Goal: Task Accomplishment & Management: Use online tool/utility

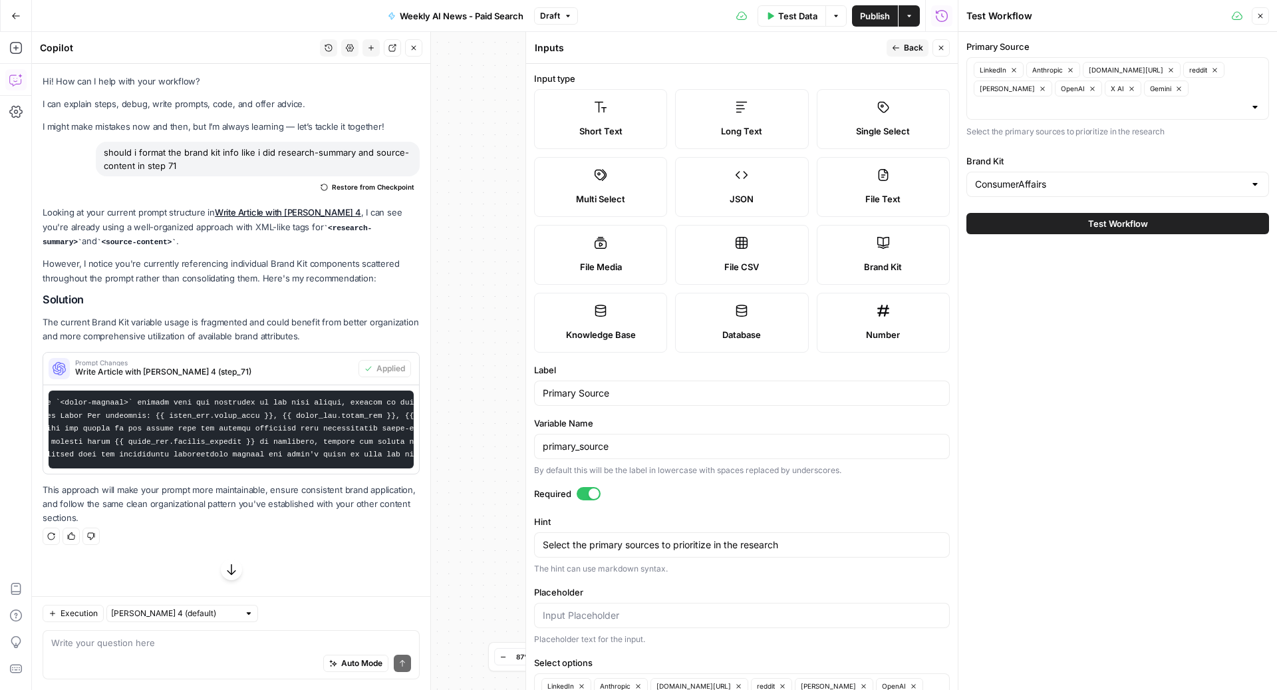
click at [937, 43] on button "Close" at bounding box center [941, 47] width 17 height 17
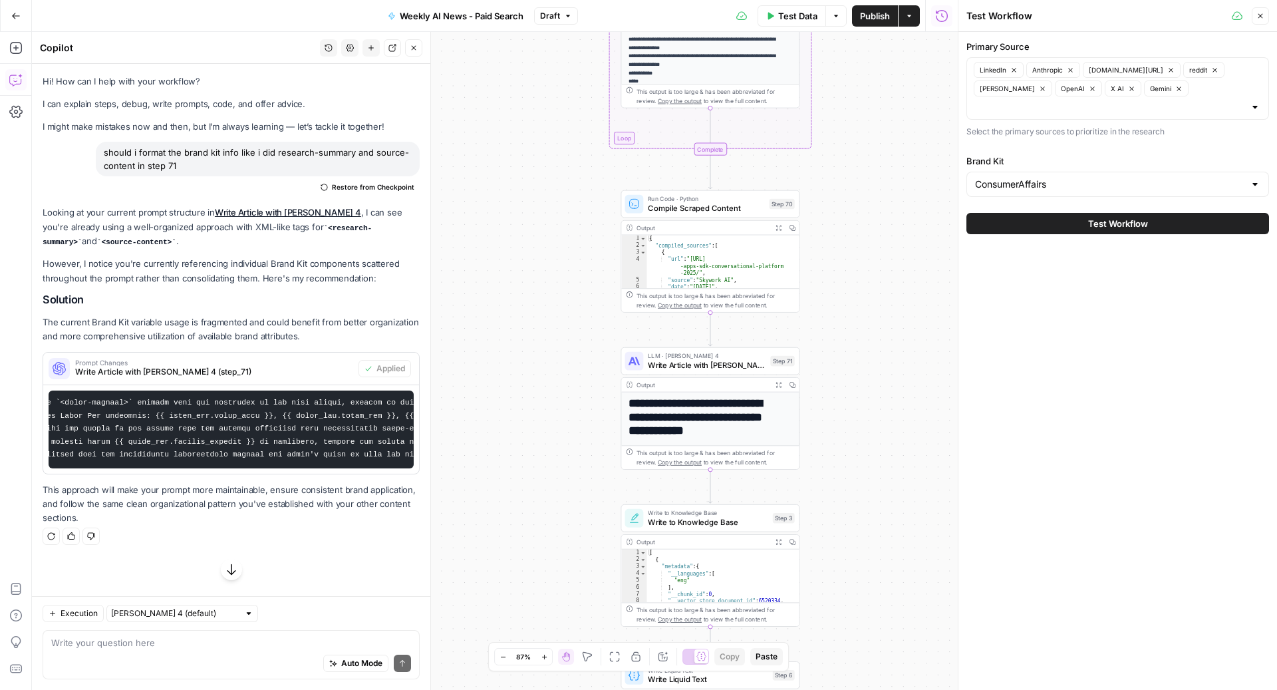
click at [500, 162] on div "Workflow Input Settings Inputs Search Knowledge Base Check Previous Updates Ste…" at bounding box center [495, 361] width 926 height 658
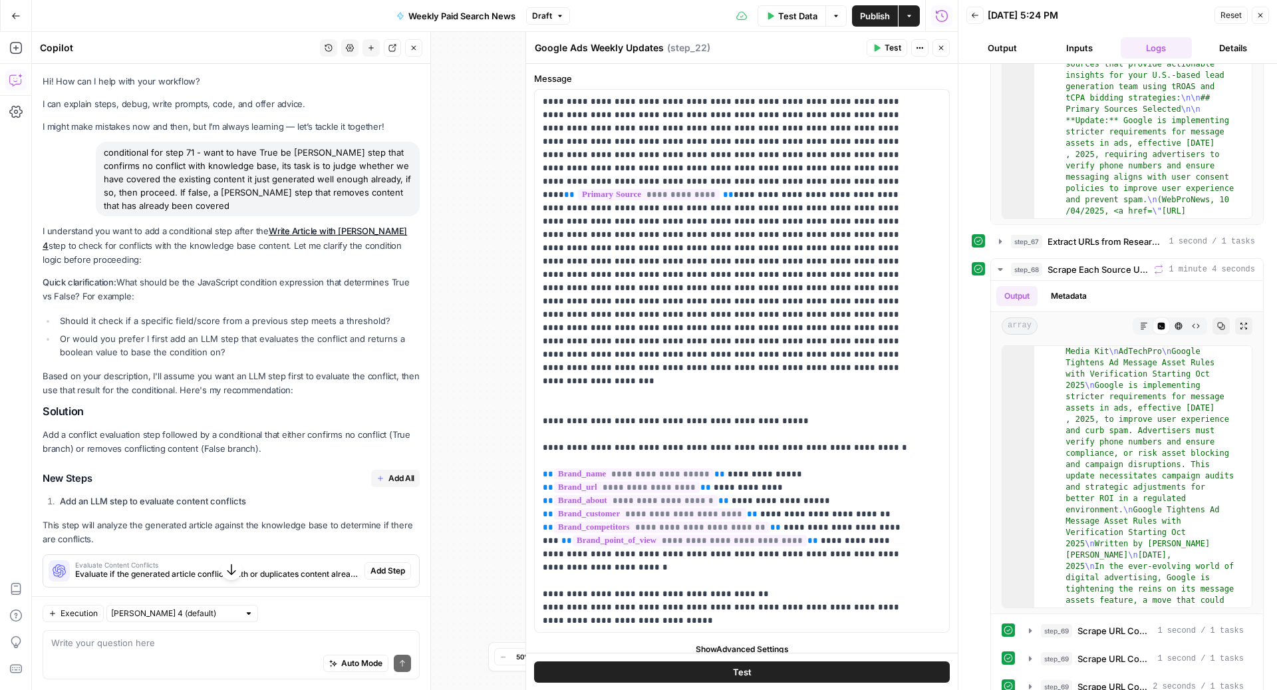
scroll to position [21, 0]
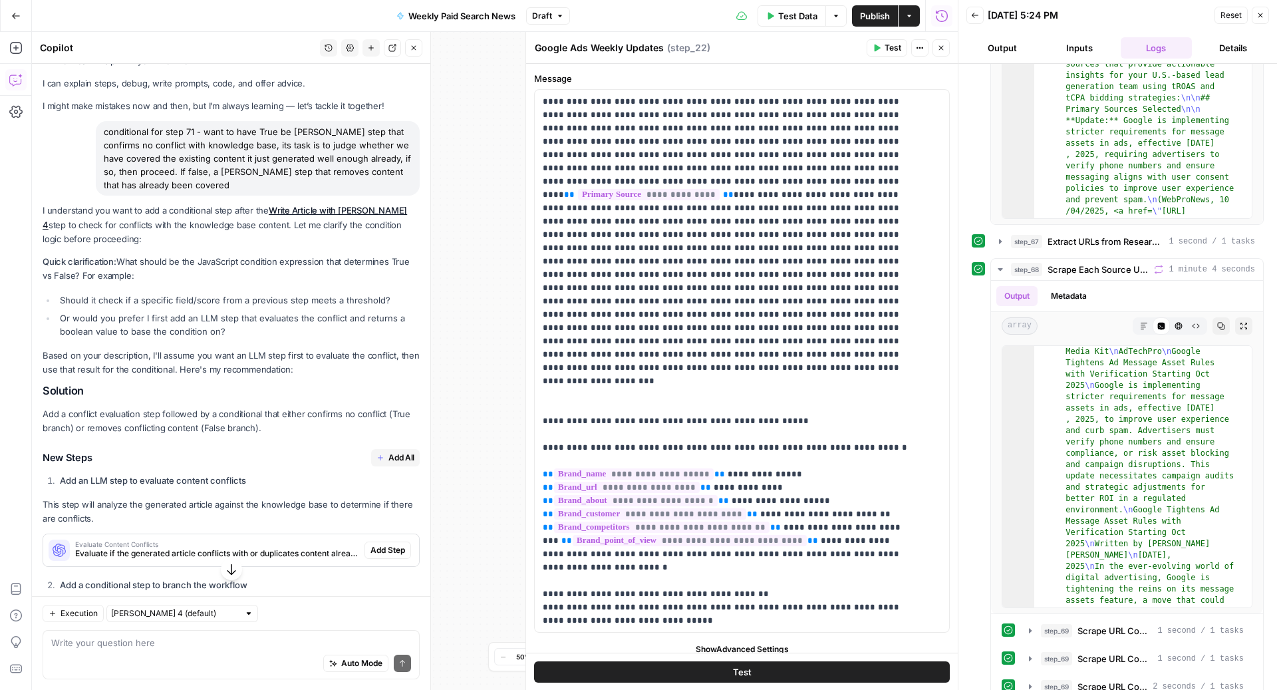
click at [118, 259] on p "Quick clarification: What should be the JavaScript condition expression that de…" at bounding box center [231, 269] width 377 height 28
click at [130, 307] on ul "Should it check if a specific field/score from a previous step meets a threshol…" at bounding box center [231, 315] width 377 height 45
click at [172, 335] on li "Or would you prefer I first add an LLM step that evaluates the conflict and ret…" at bounding box center [238, 324] width 363 height 27
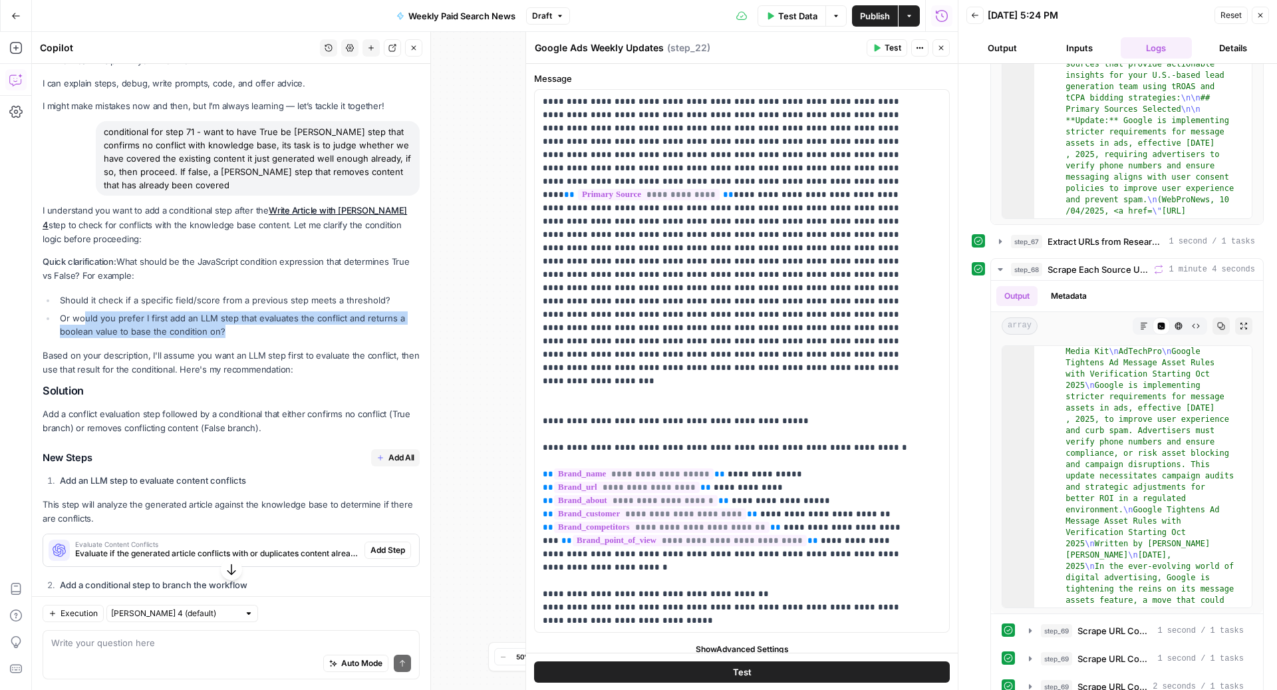
drag, startPoint x: 259, startPoint y: 331, endPoint x: 86, endPoint y: 319, distance: 174.1
click at [86, 319] on li "Or would you prefer I first add an LLM step that evaluates the conflict and ret…" at bounding box center [238, 324] width 363 height 27
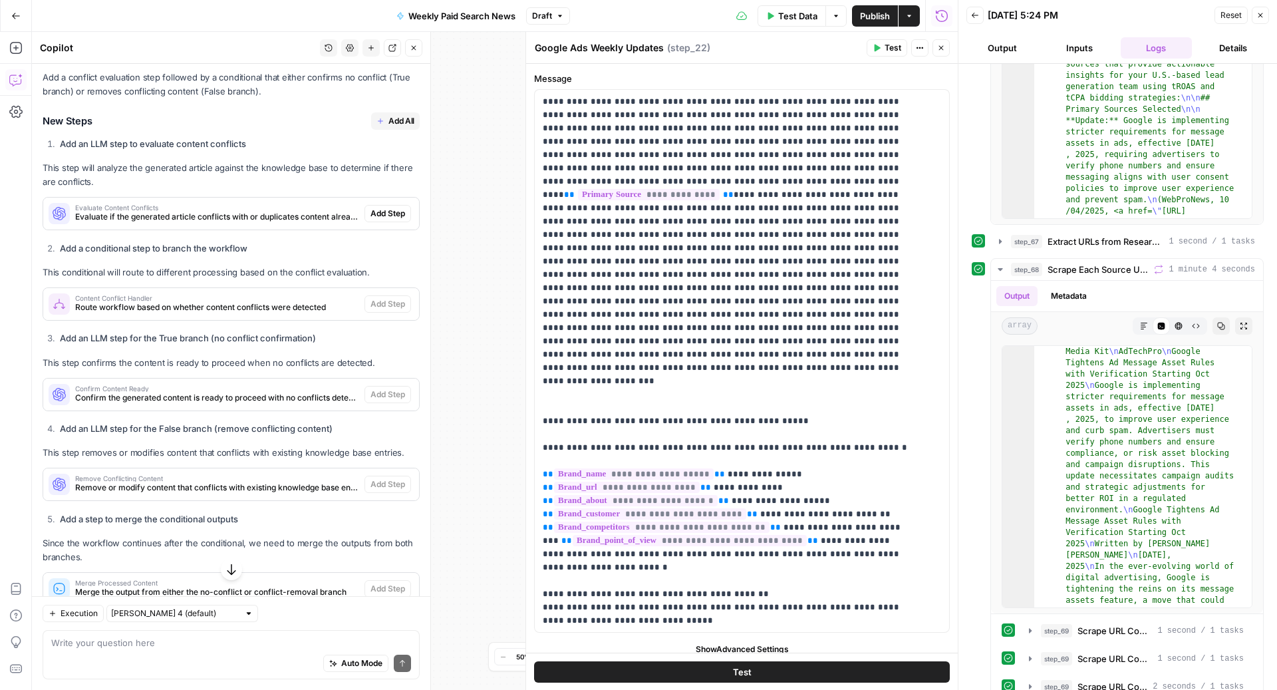
scroll to position [375, 0]
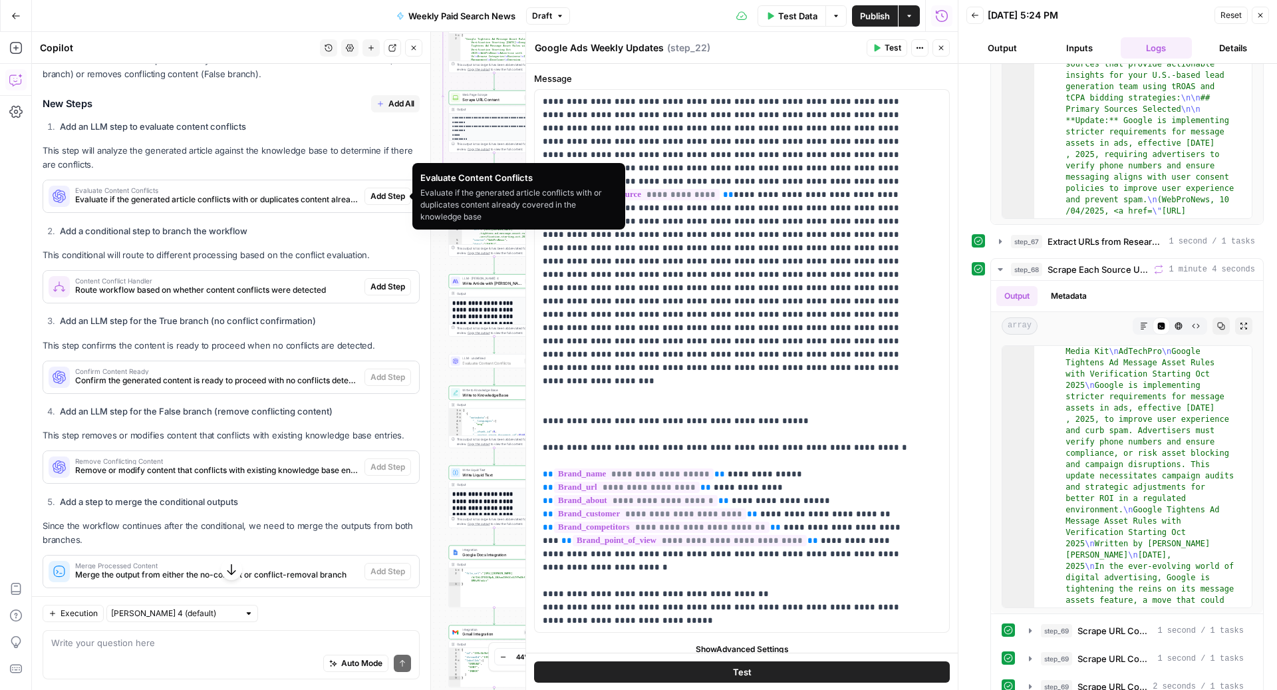
click at [371, 196] on span "Add Step" at bounding box center [388, 196] width 35 height 12
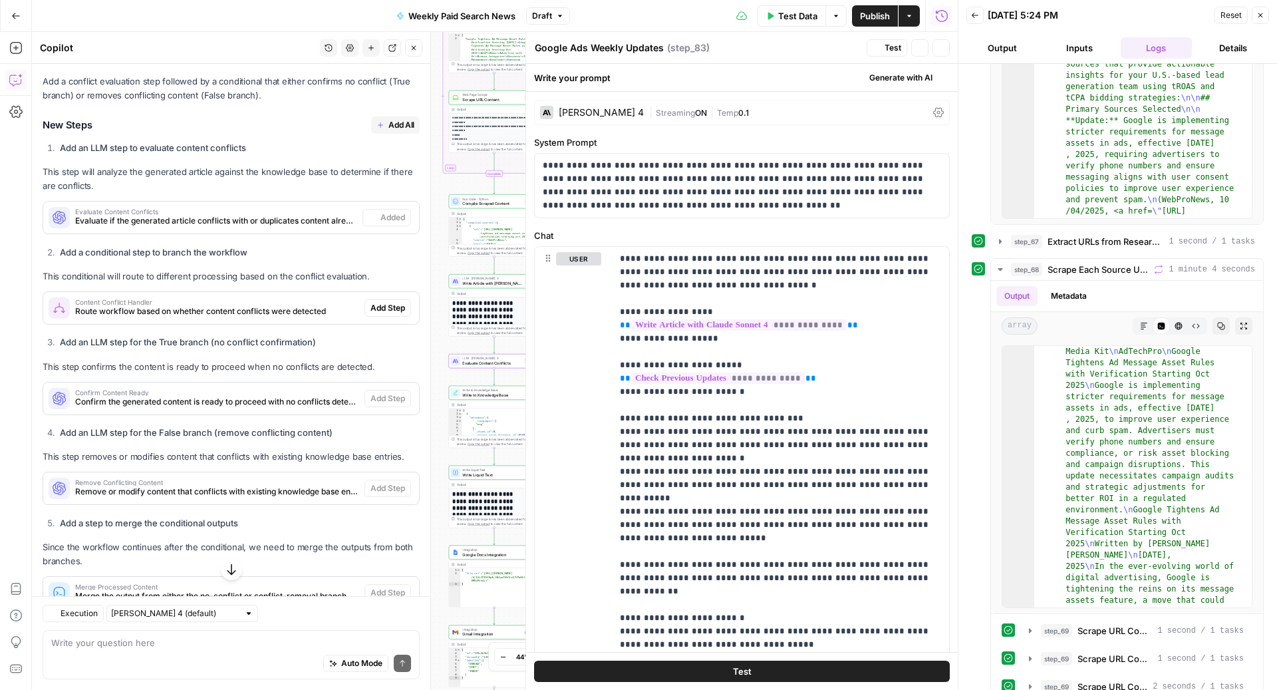
type textarea "Evaluate Content Conflicts"
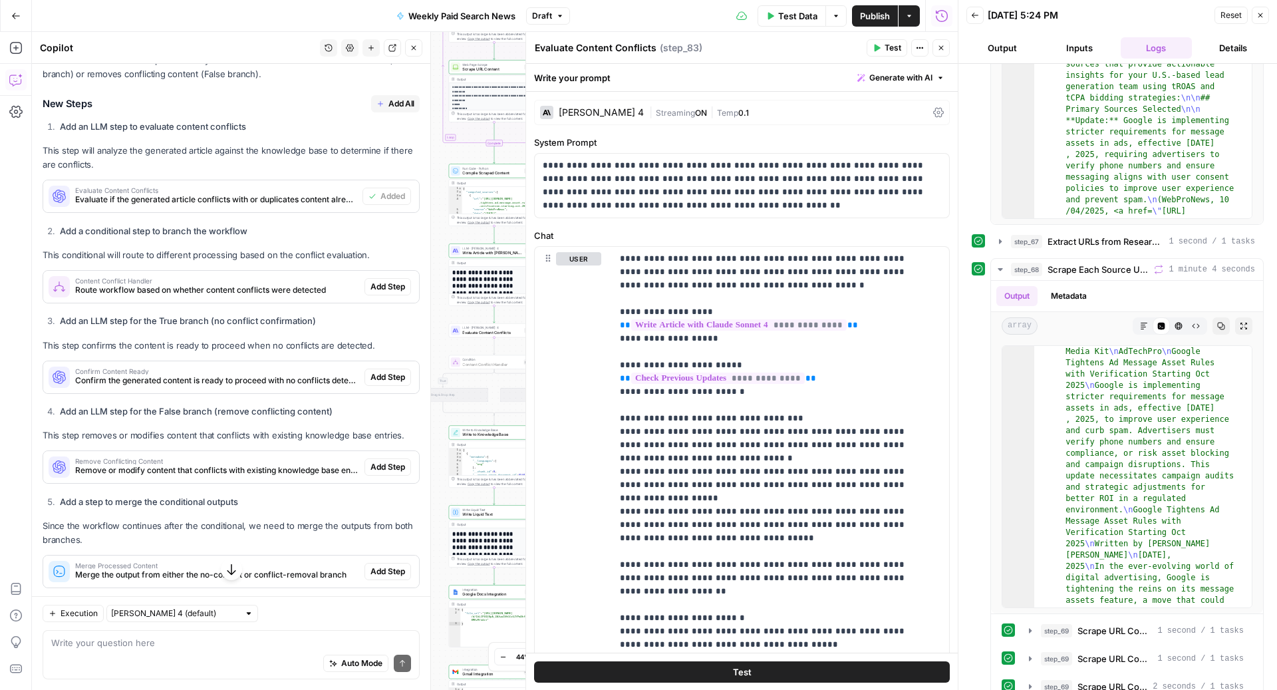
click at [379, 286] on span "Add Step" at bounding box center [388, 287] width 35 height 12
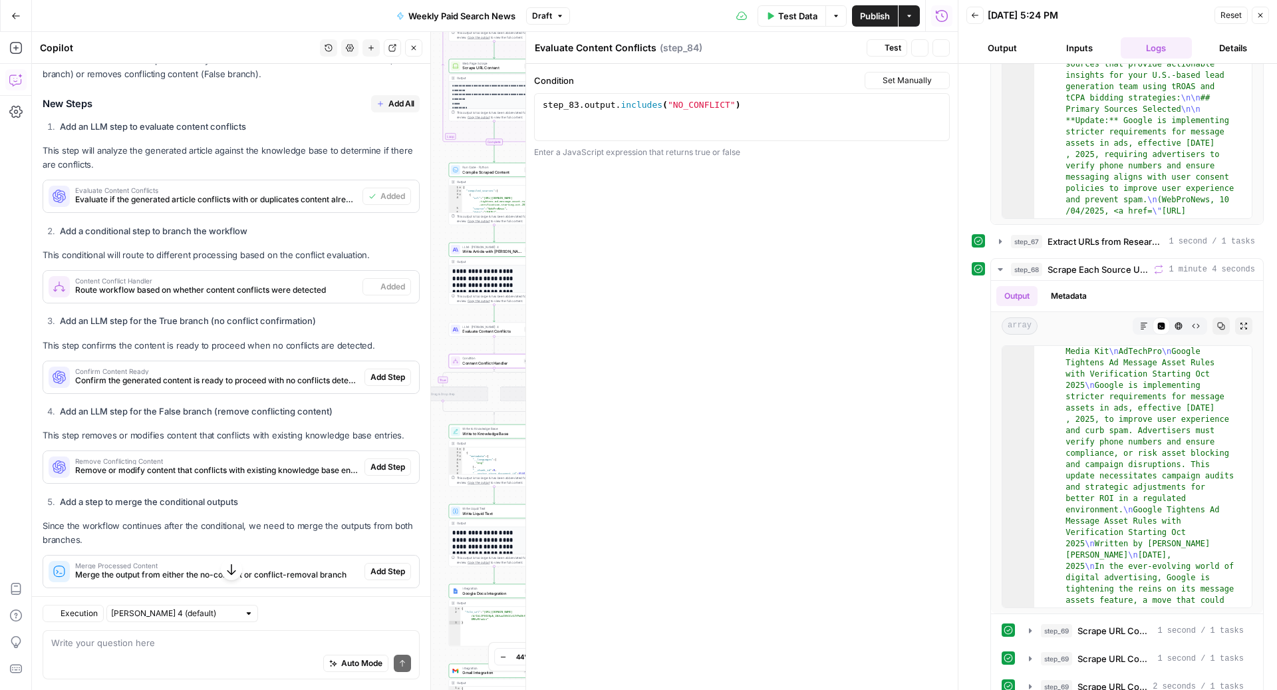
type textarea "Content Conflict Handler"
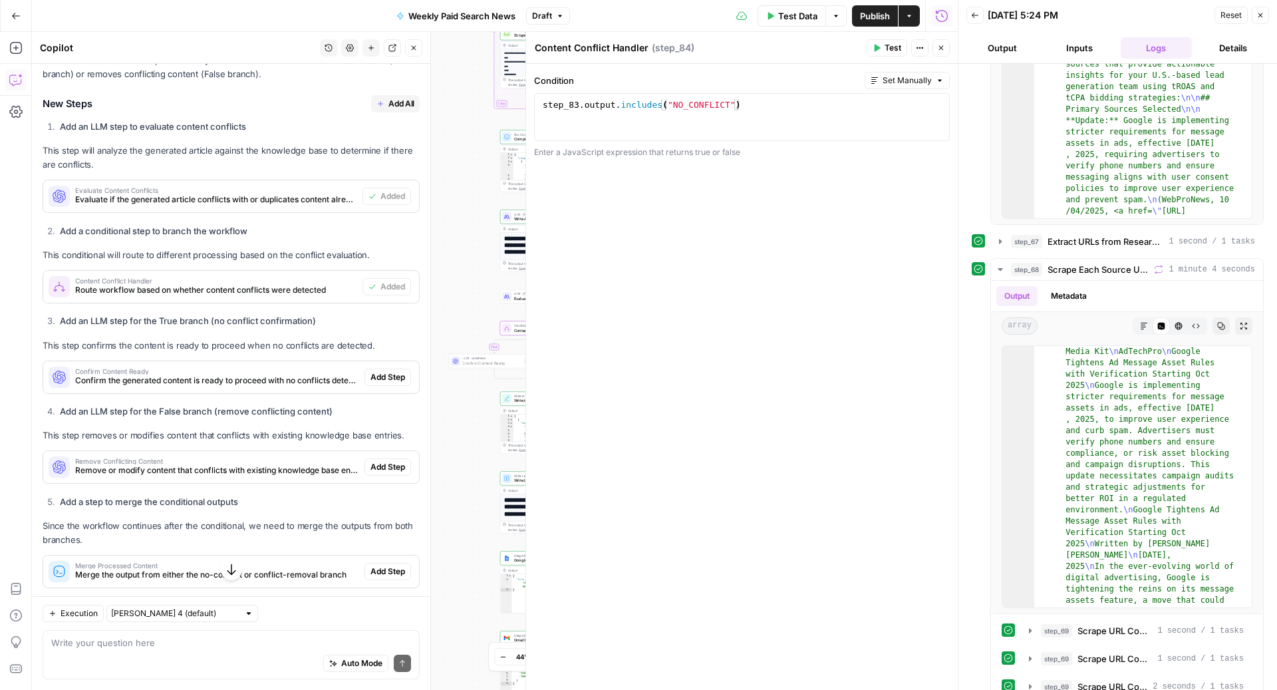
click at [371, 379] on span "Add Step" at bounding box center [388, 377] width 35 height 12
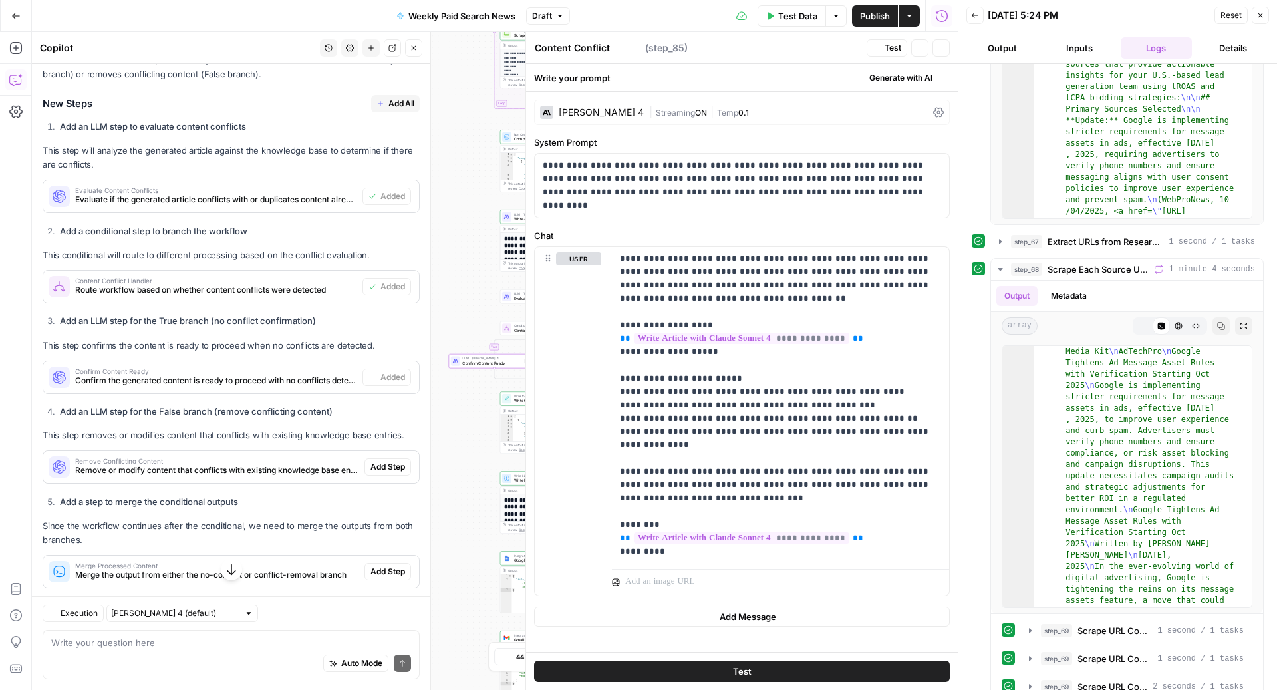
type textarea "Confirm Content Ready"
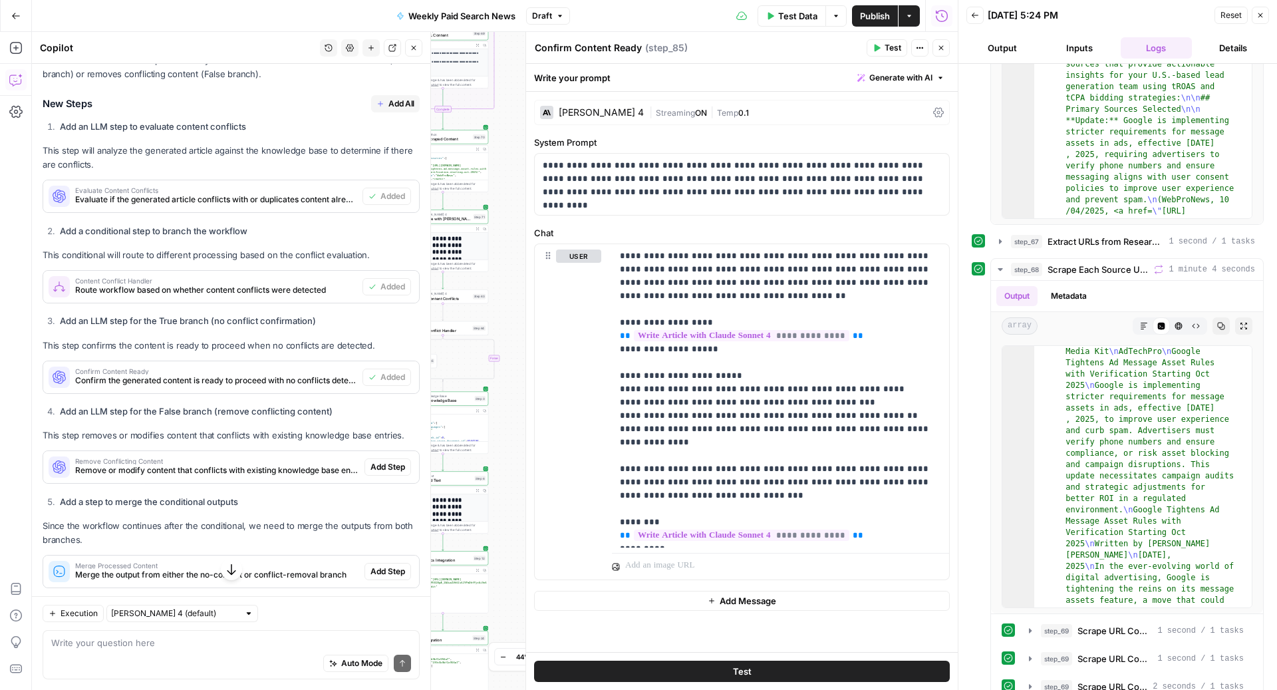
click at [286, 462] on span "Remove Conflicting Content" at bounding box center [217, 461] width 284 height 7
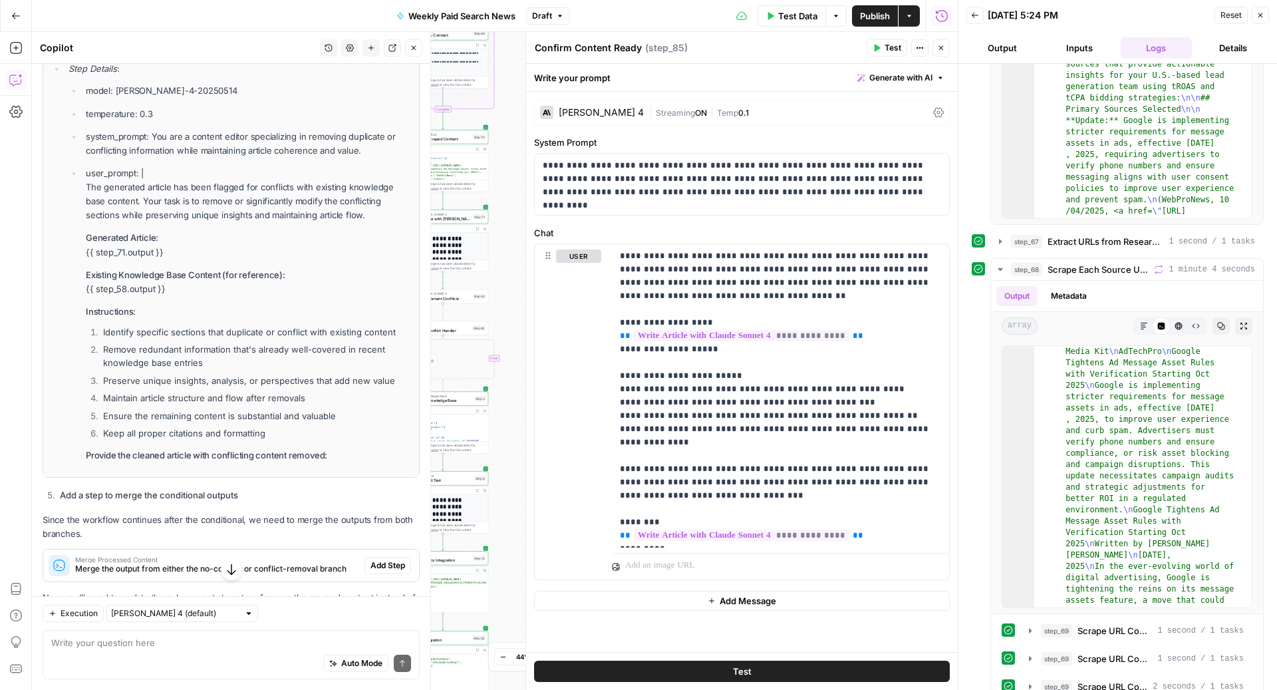
scroll to position [659, 0]
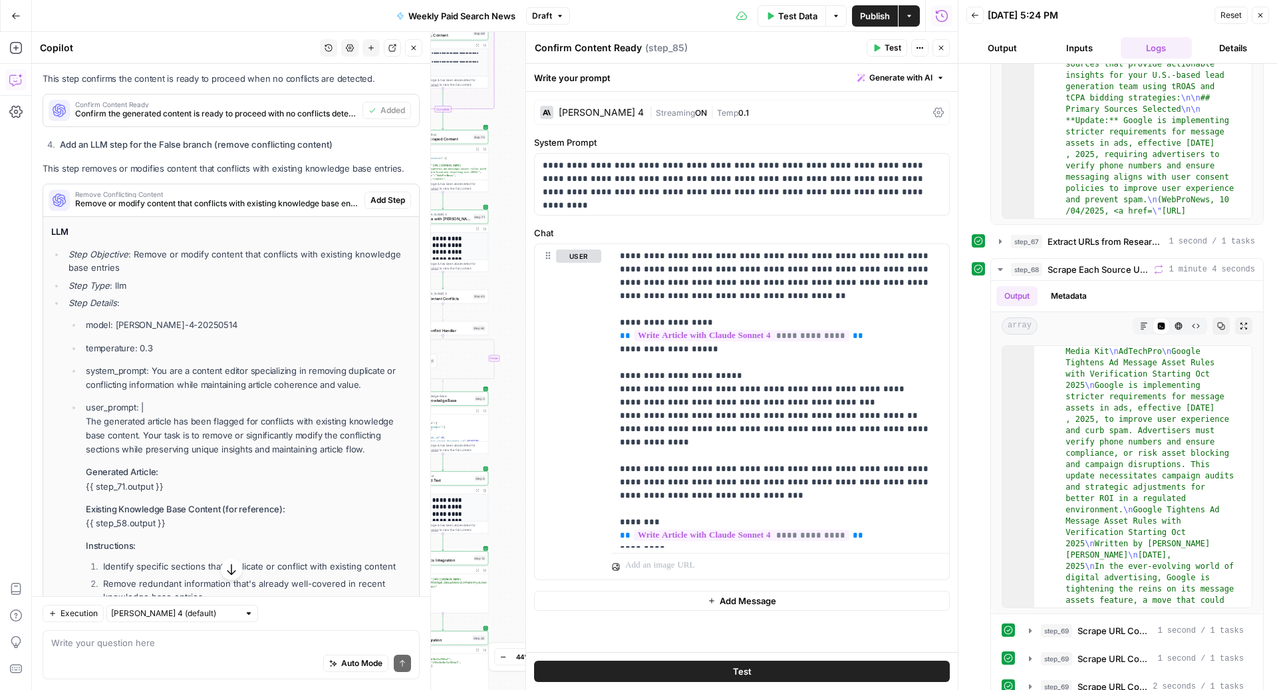
click at [309, 199] on span "Remove or modify content that conflicts with existing knowledge base entries" at bounding box center [217, 204] width 284 height 12
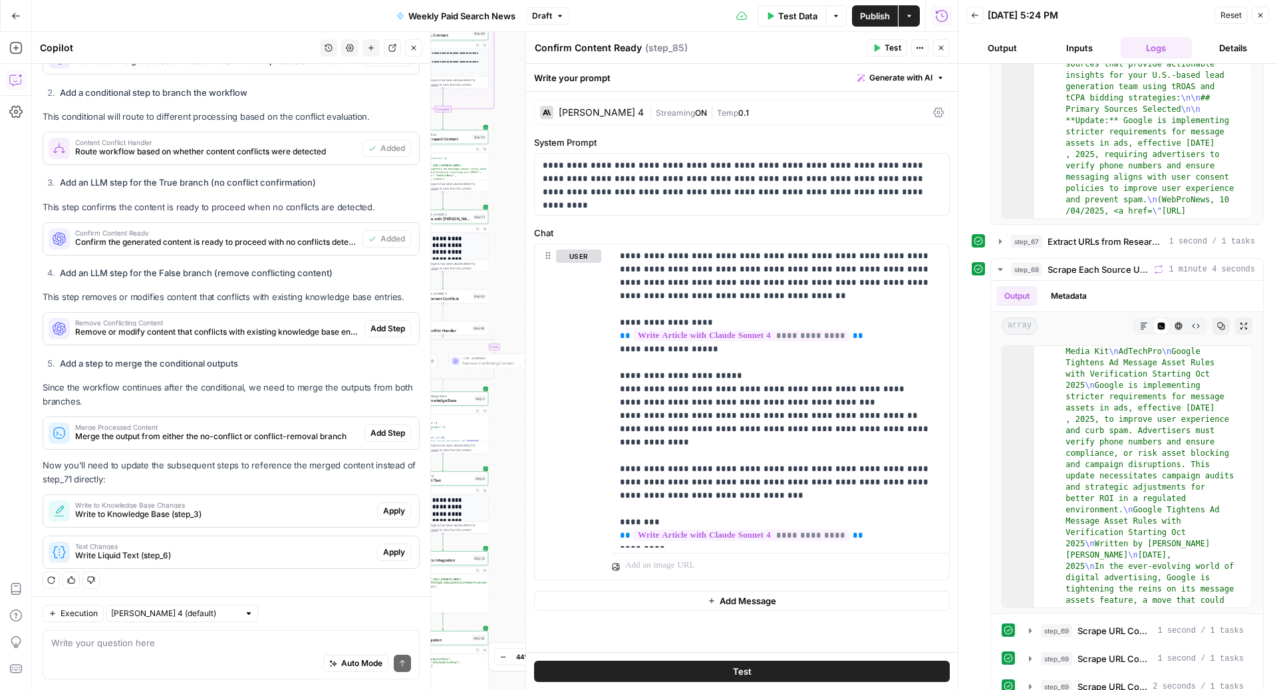
click at [377, 331] on span "Add Step" at bounding box center [388, 329] width 35 height 12
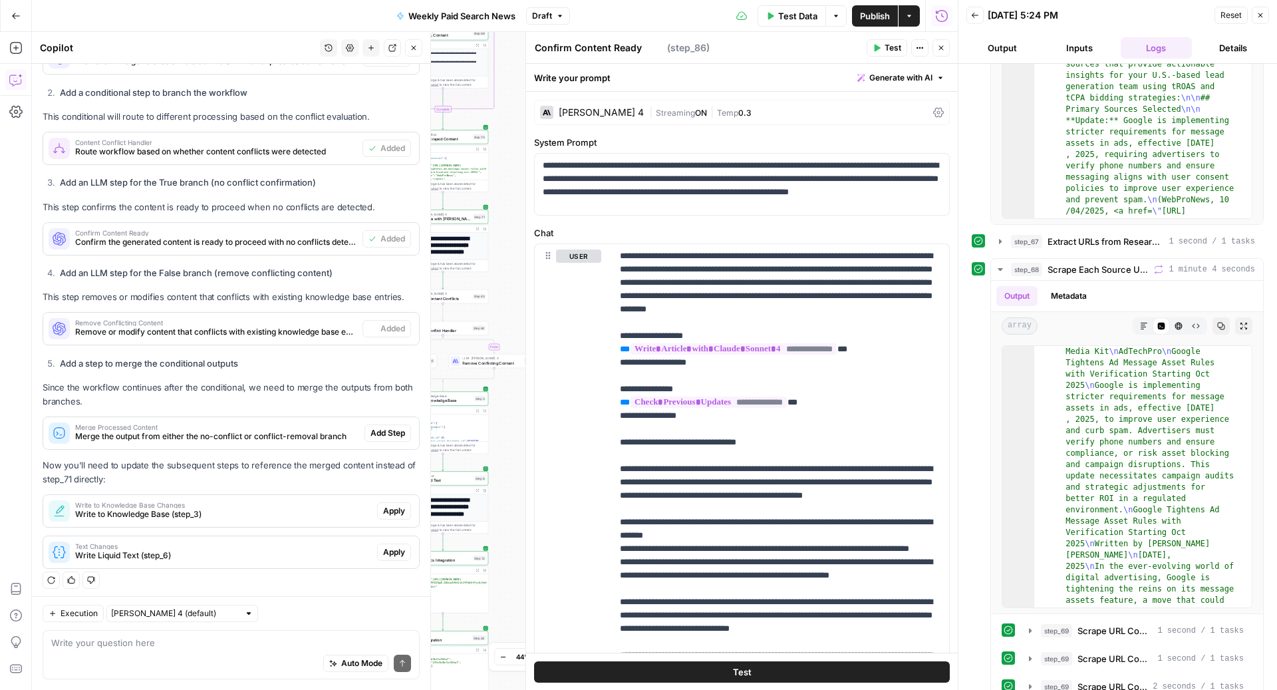
type textarea "Remove Conflicting Content"
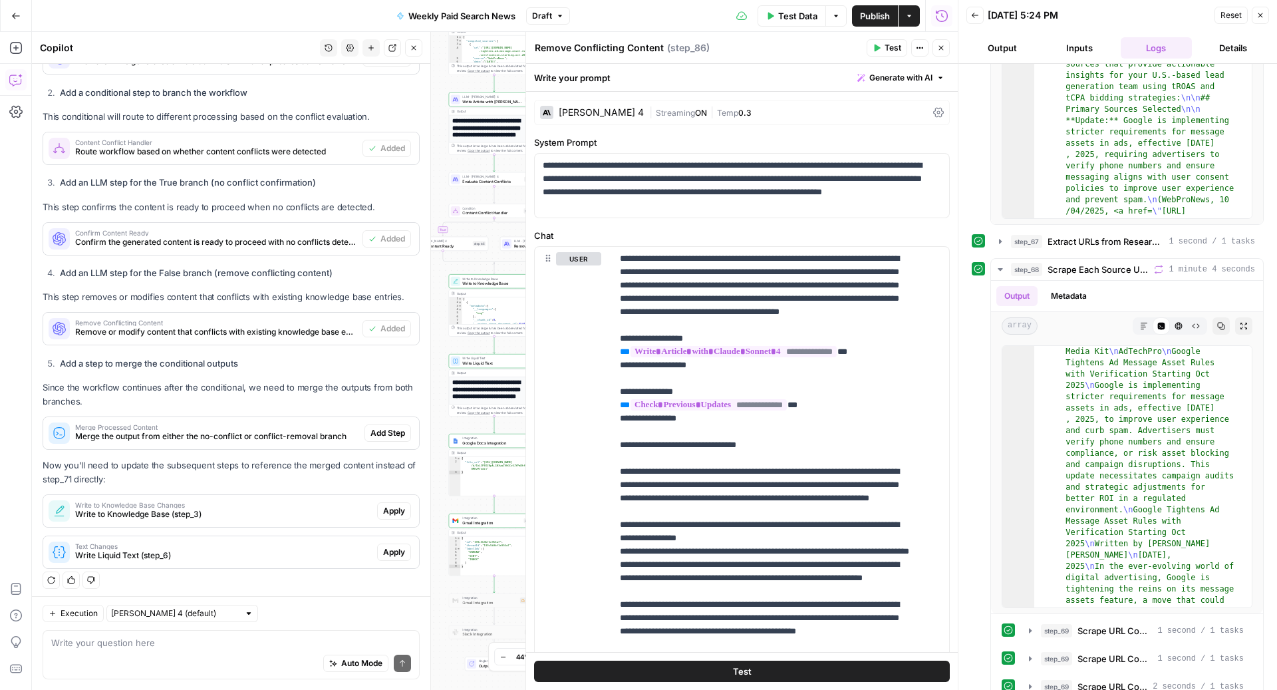
click at [216, 654] on div "Auto Mode Send" at bounding box center [231, 663] width 360 height 29
drag, startPoint x: 696, startPoint y: 298, endPoint x: 850, endPoint y: 284, distance: 154.3
click at [850, 284] on p "**********" at bounding box center [767, 644] width 295 height 785
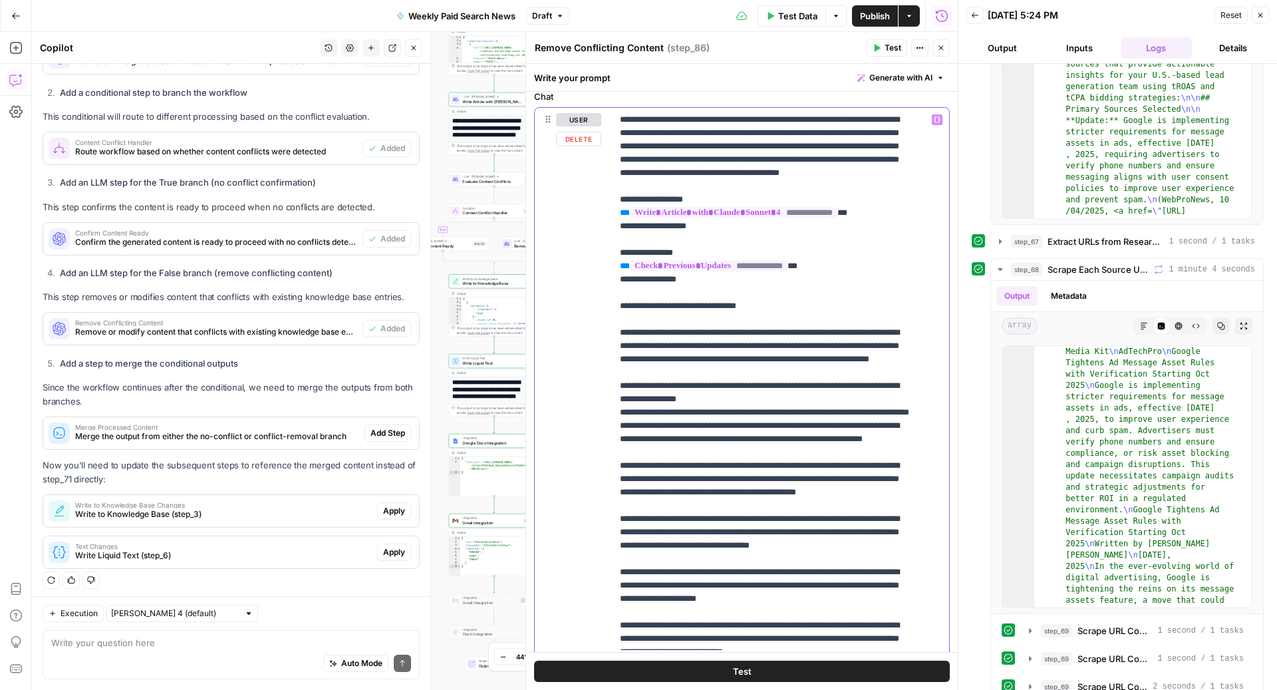
scroll to position [0, 0]
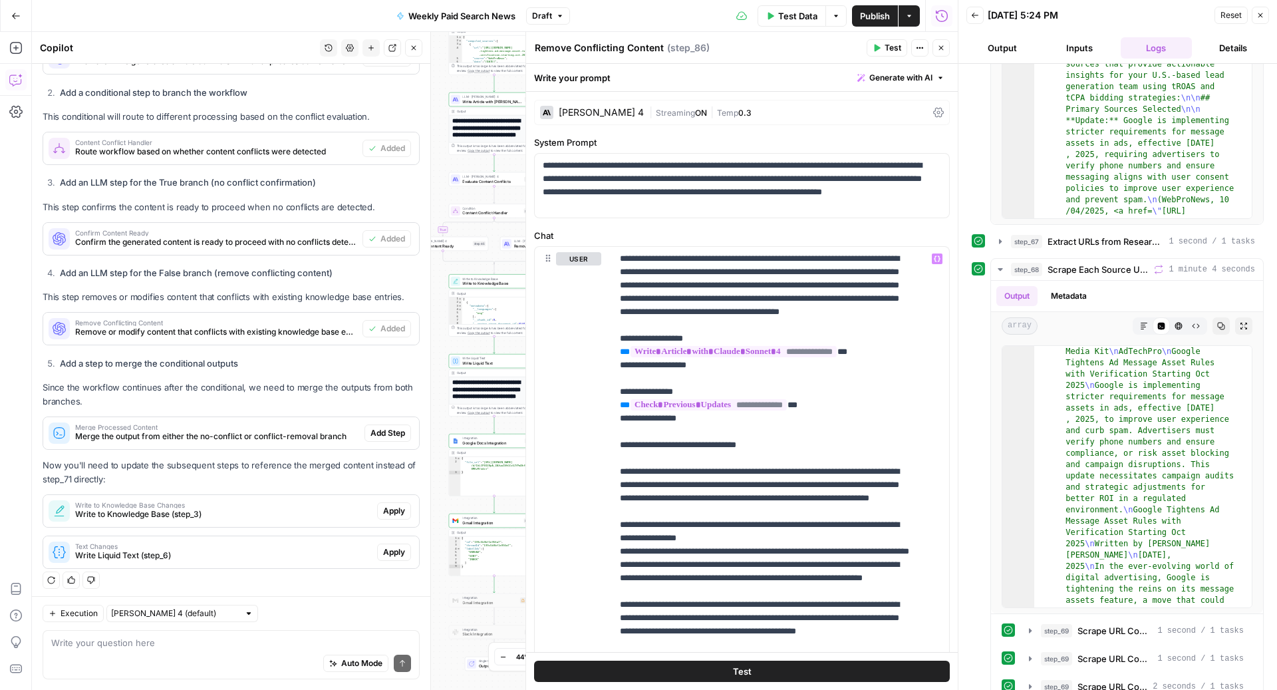
click at [232, 656] on div "Auto Mode Send" at bounding box center [231, 663] width 360 height 29
click at [51, 645] on textarea "step 86 should review the scraped content for content to replace the" at bounding box center [231, 642] width 360 height 13
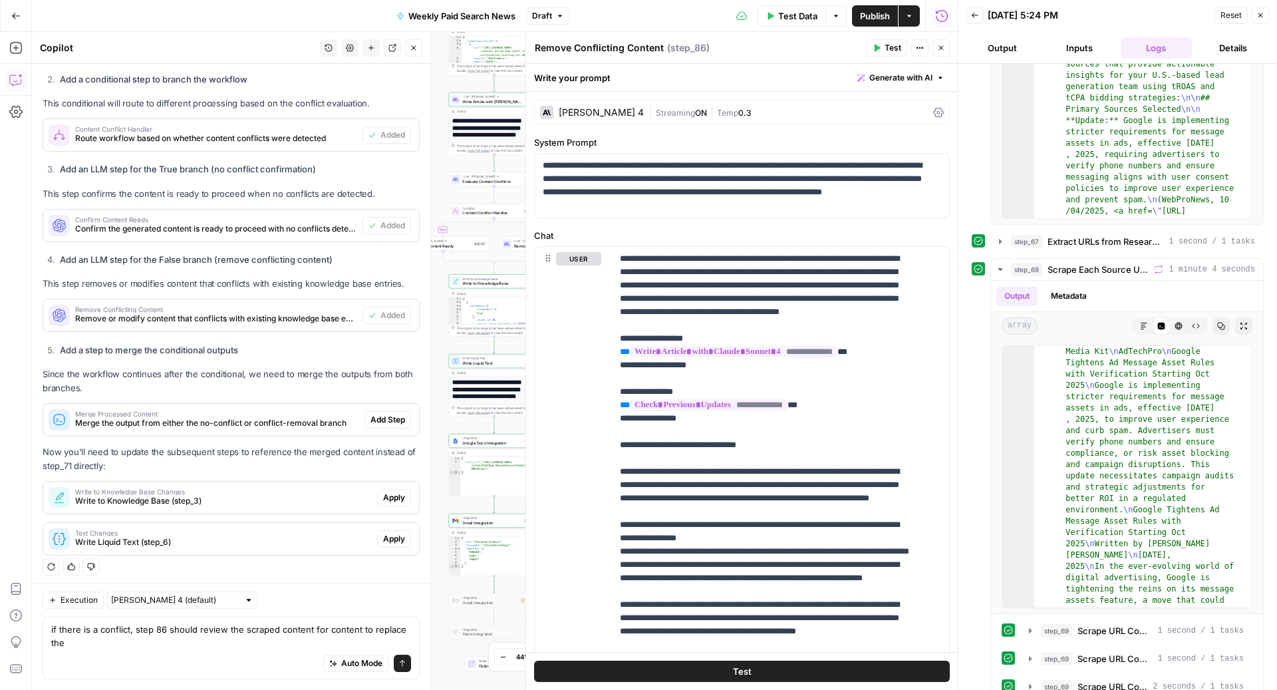
click at [159, 651] on div "Auto Mode Send" at bounding box center [231, 663] width 360 height 29
click at [135, 647] on textarea "if there is a conflict, step 86 should review the scraped content for content t…" at bounding box center [231, 636] width 360 height 27
click at [339, 626] on textarea "if there is a conflict, step 86 should review the scraped content for content t…" at bounding box center [231, 636] width 360 height 27
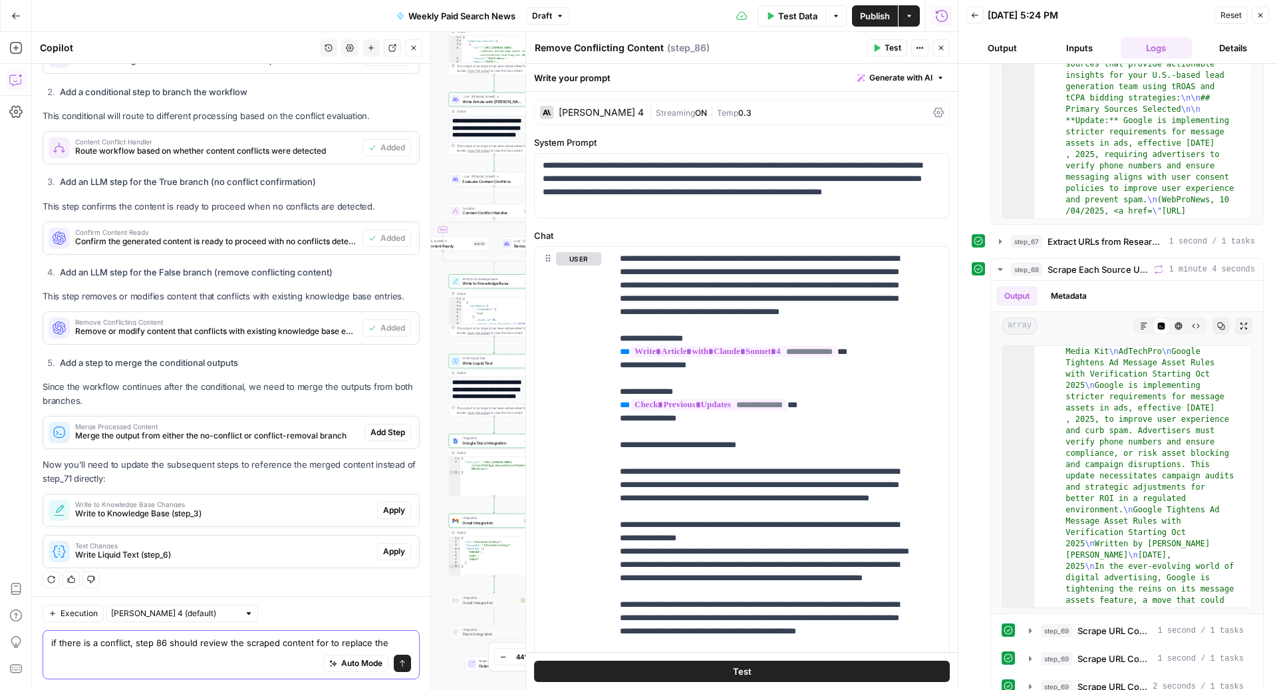
scroll to position [534, 0]
click at [376, 647] on textarea "if there is a conflict, step 86 should review the scraped content to replace the" at bounding box center [231, 642] width 360 height 13
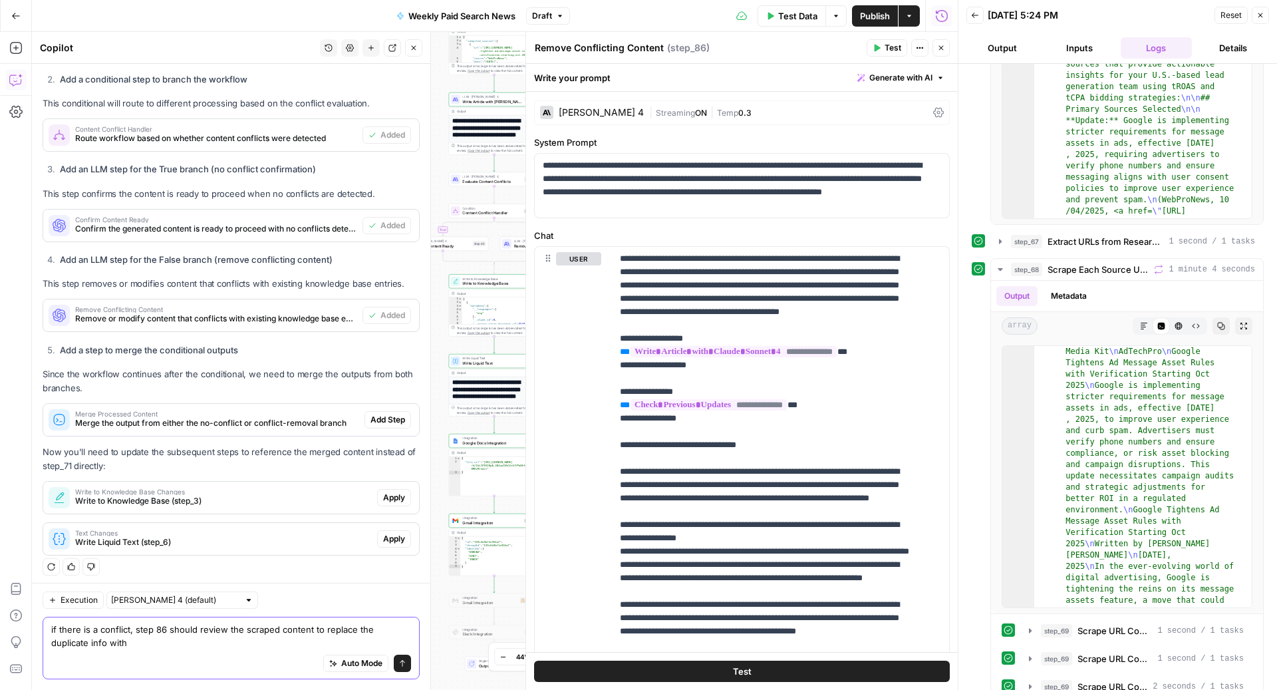
click at [321, 634] on textarea "if there is a conflict, step 86 should review the scraped content to replace th…" at bounding box center [231, 636] width 360 height 27
type textarea "if there is a conflict, step 86 should review the scraped content to look for n…"
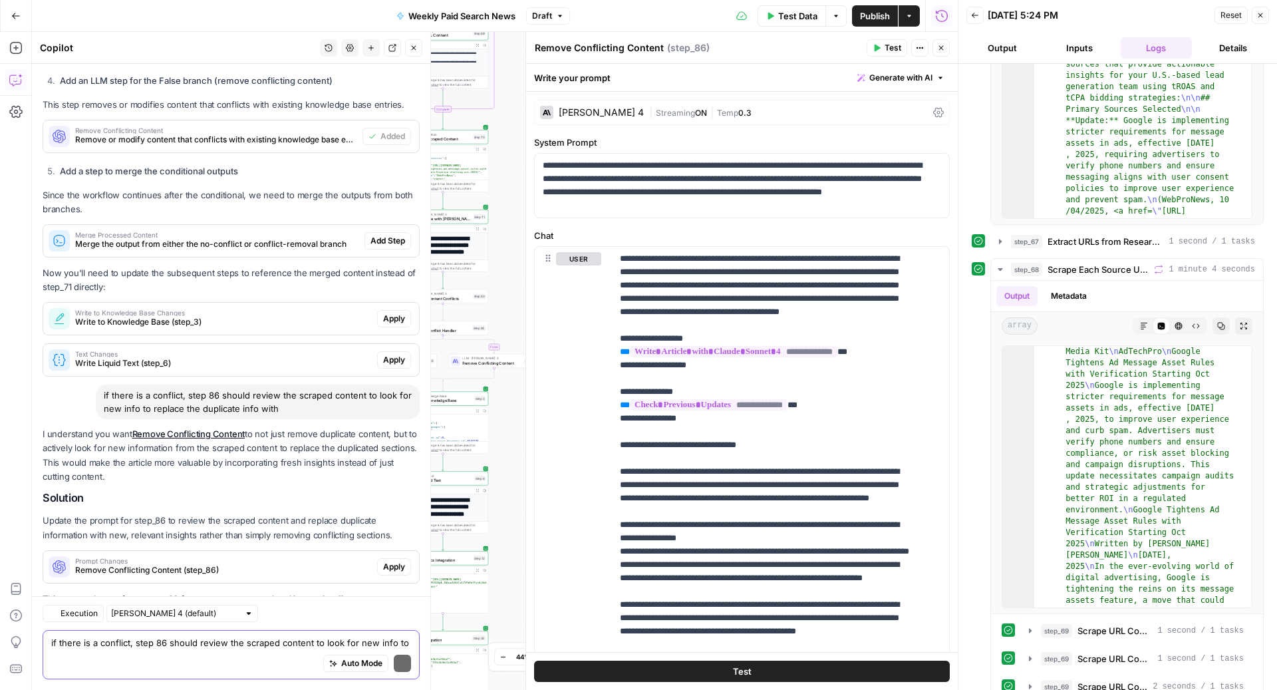
scroll to position [792, 0]
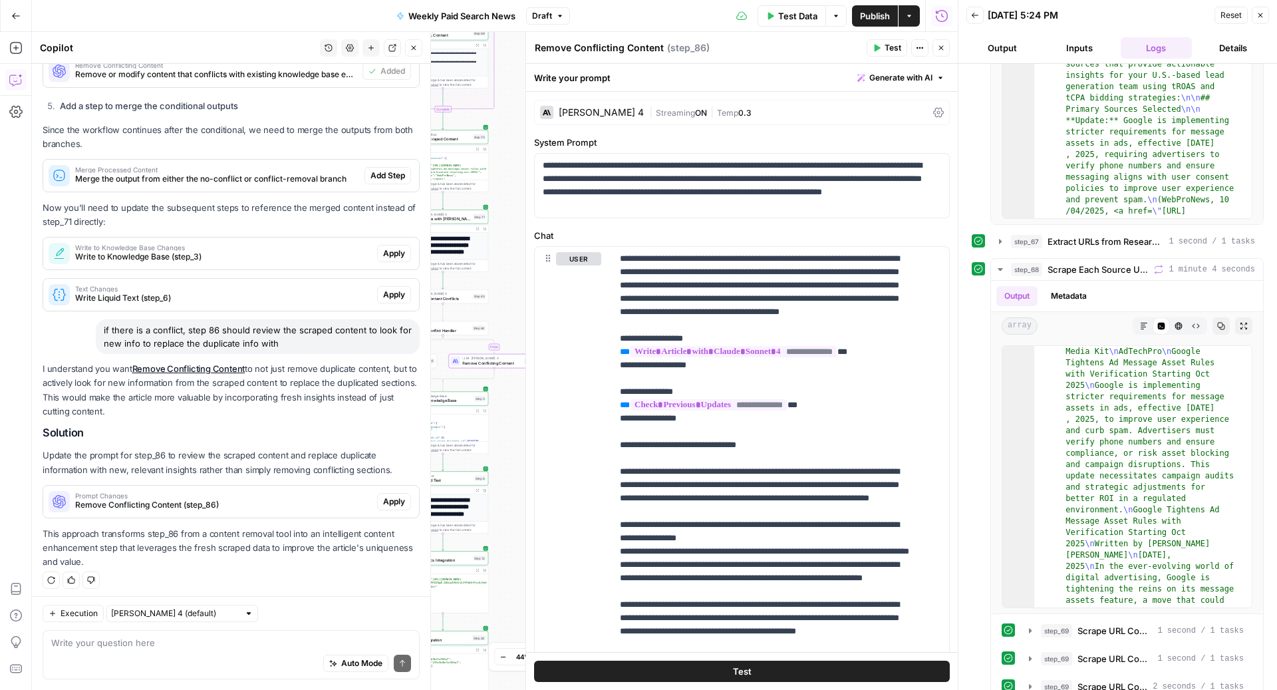
click at [383, 499] on span "Apply" at bounding box center [394, 502] width 22 height 12
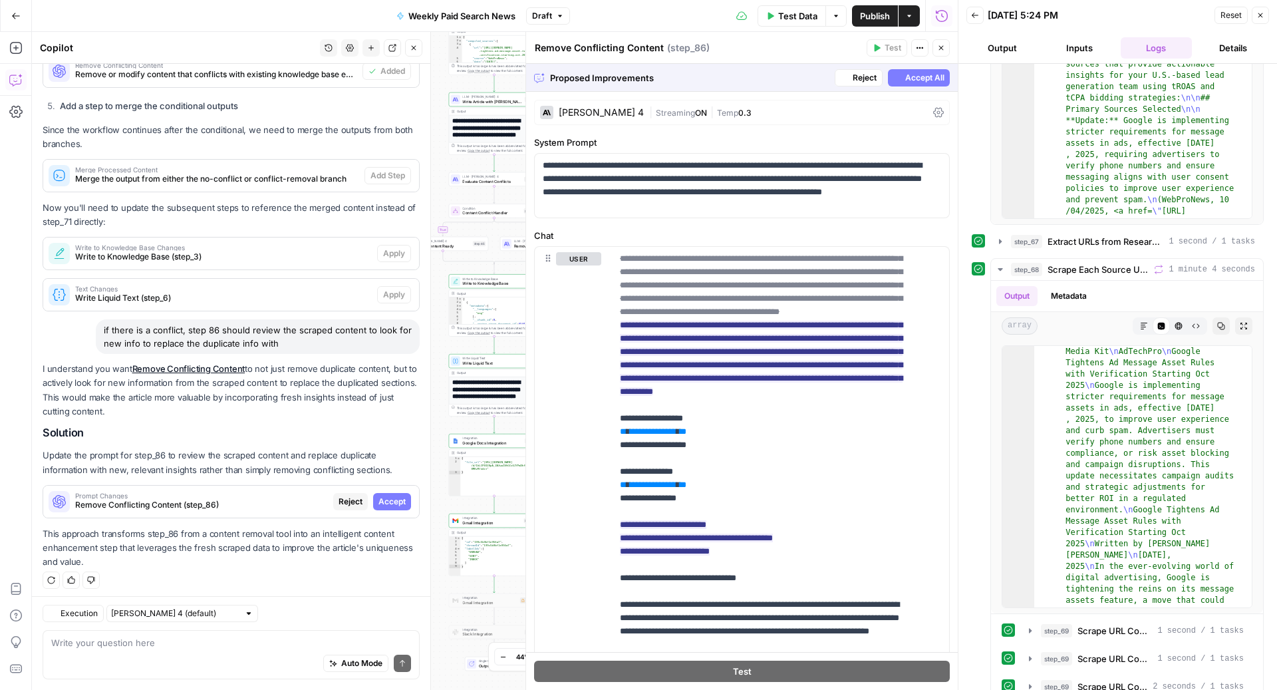
scroll to position [770, 0]
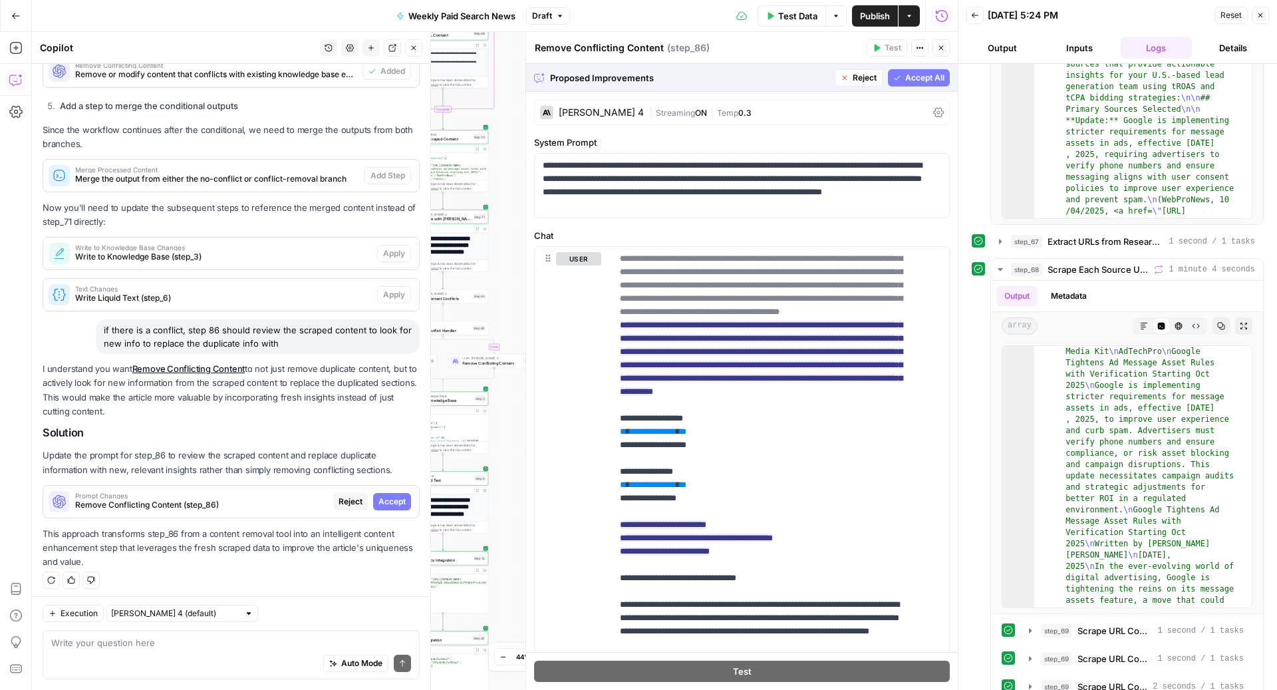
click at [904, 86] on div "Proposed Improvements Reject Accept All" at bounding box center [742, 77] width 432 height 27
click at [905, 82] on span "Accept All" at bounding box center [924, 78] width 39 height 12
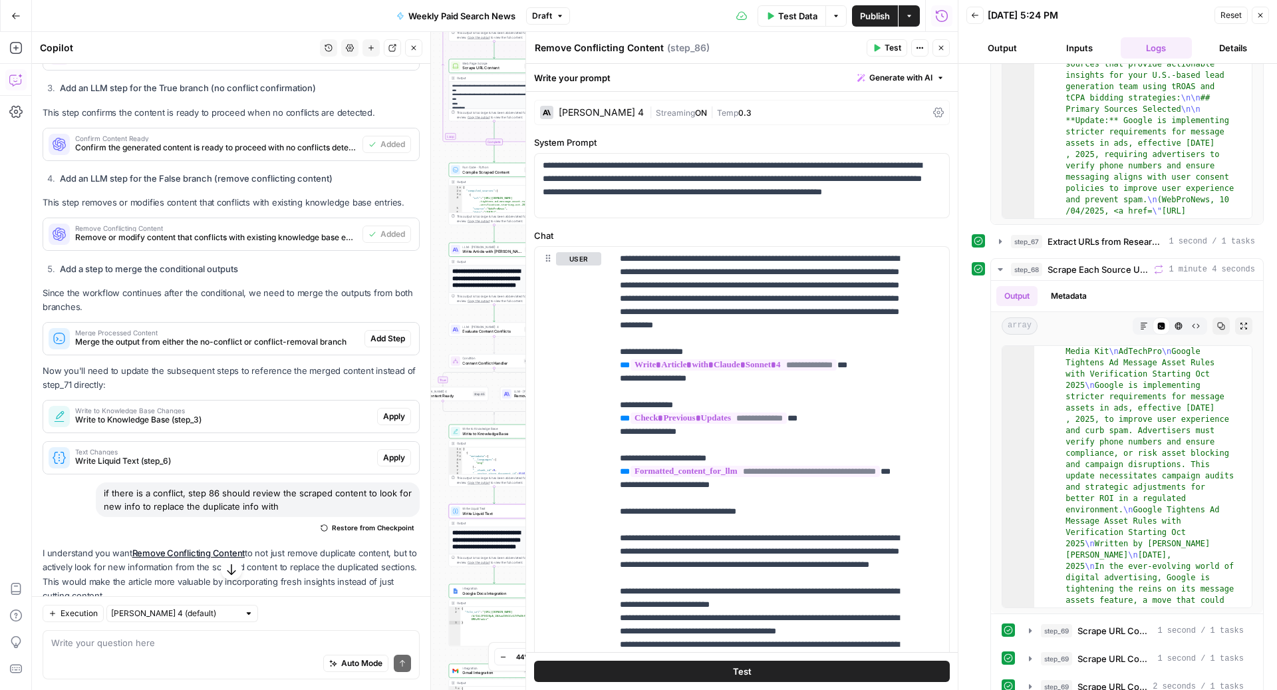
scroll to position [690, 0]
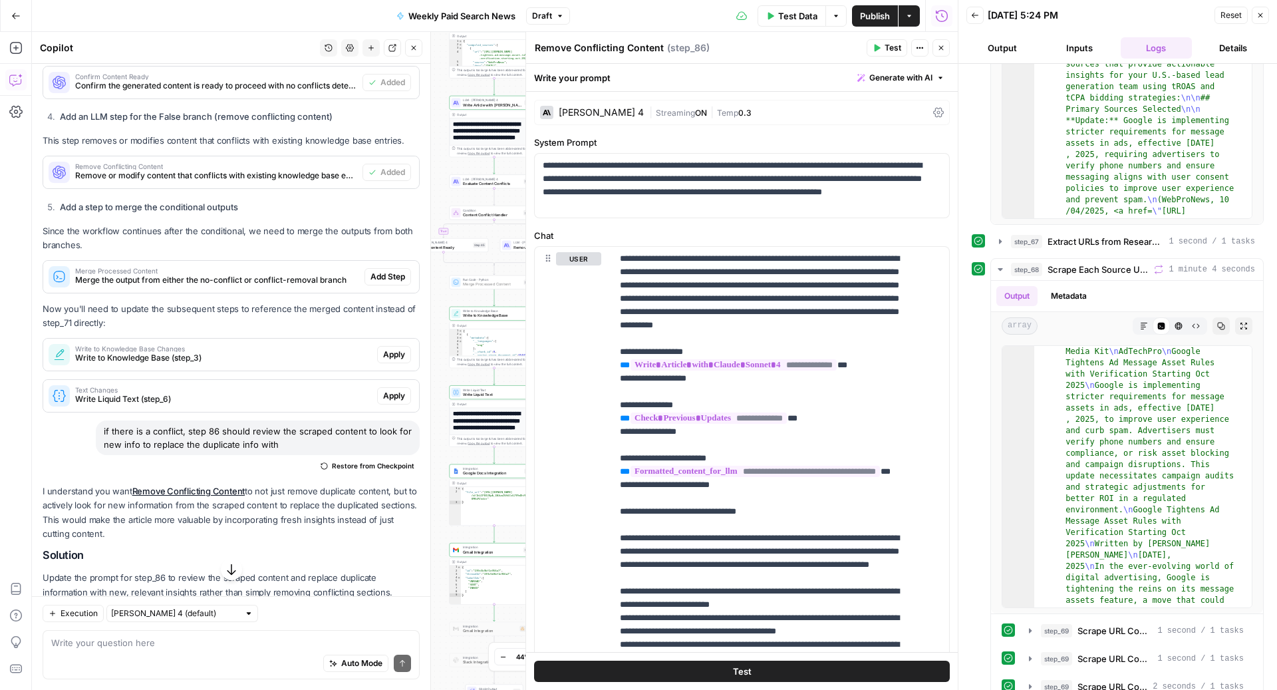
click at [385, 274] on span "Add Step" at bounding box center [388, 277] width 35 height 12
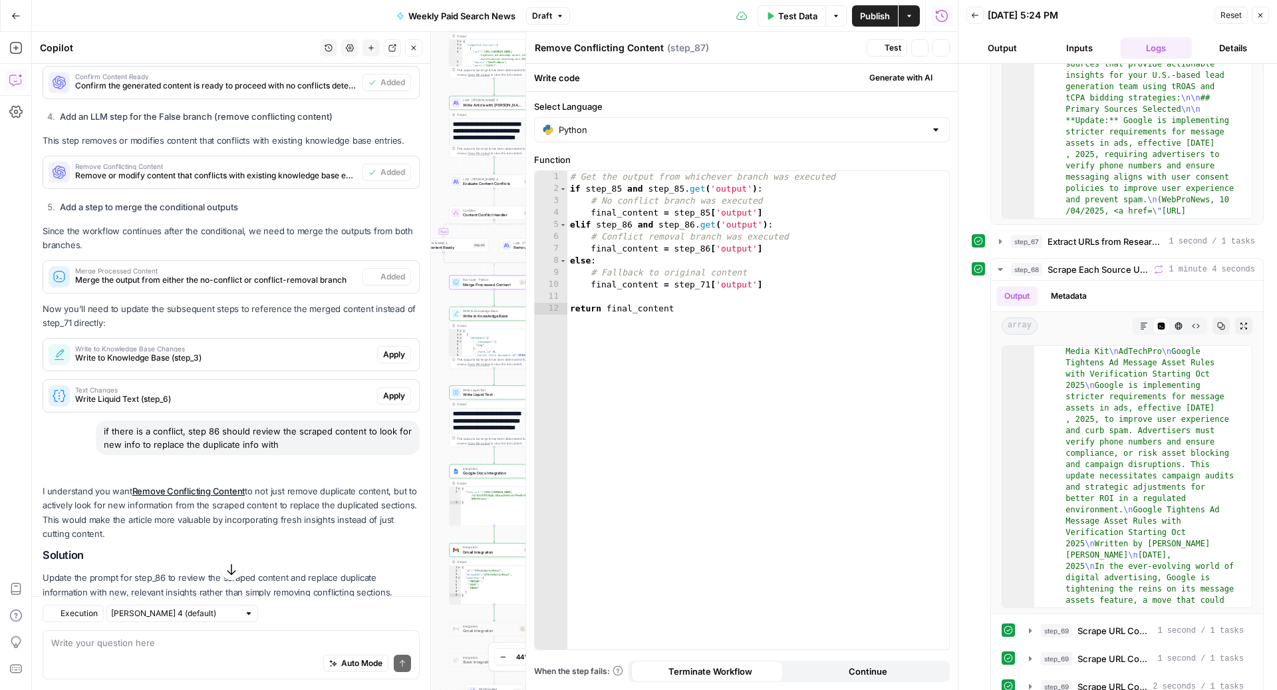
type textarea "Merge Processed Content"
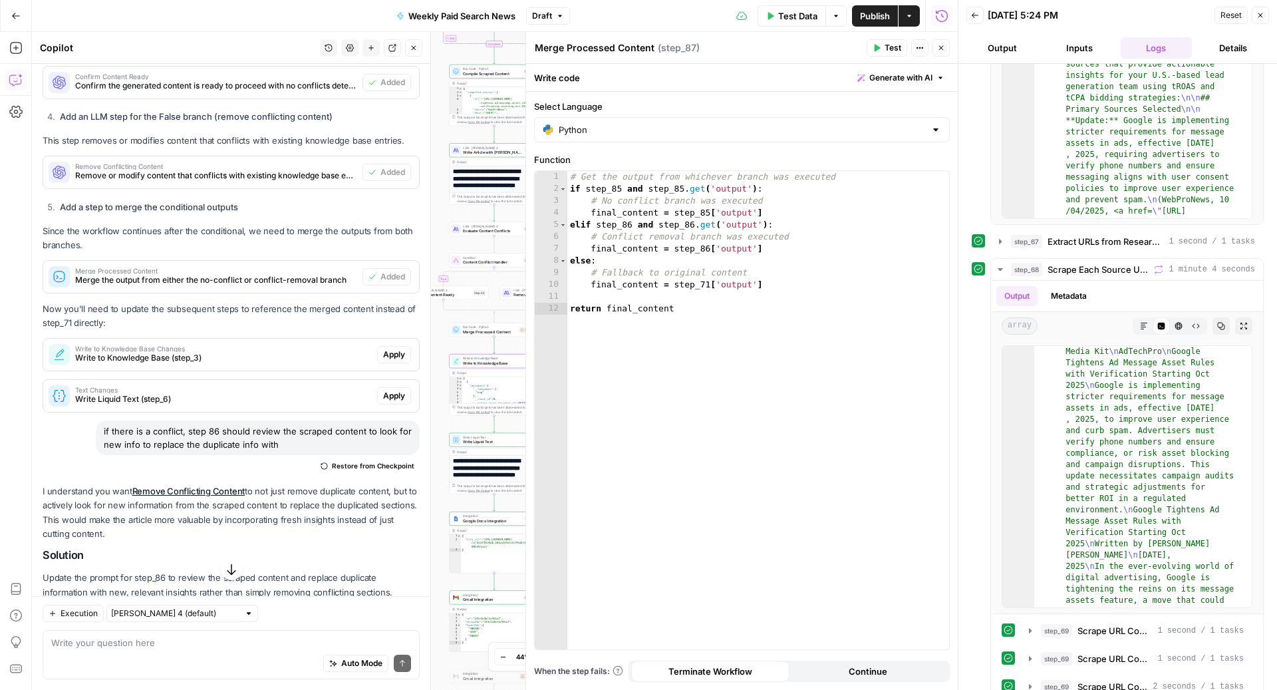
click at [386, 352] on span "Apply" at bounding box center [394, 355] width 22 height 12
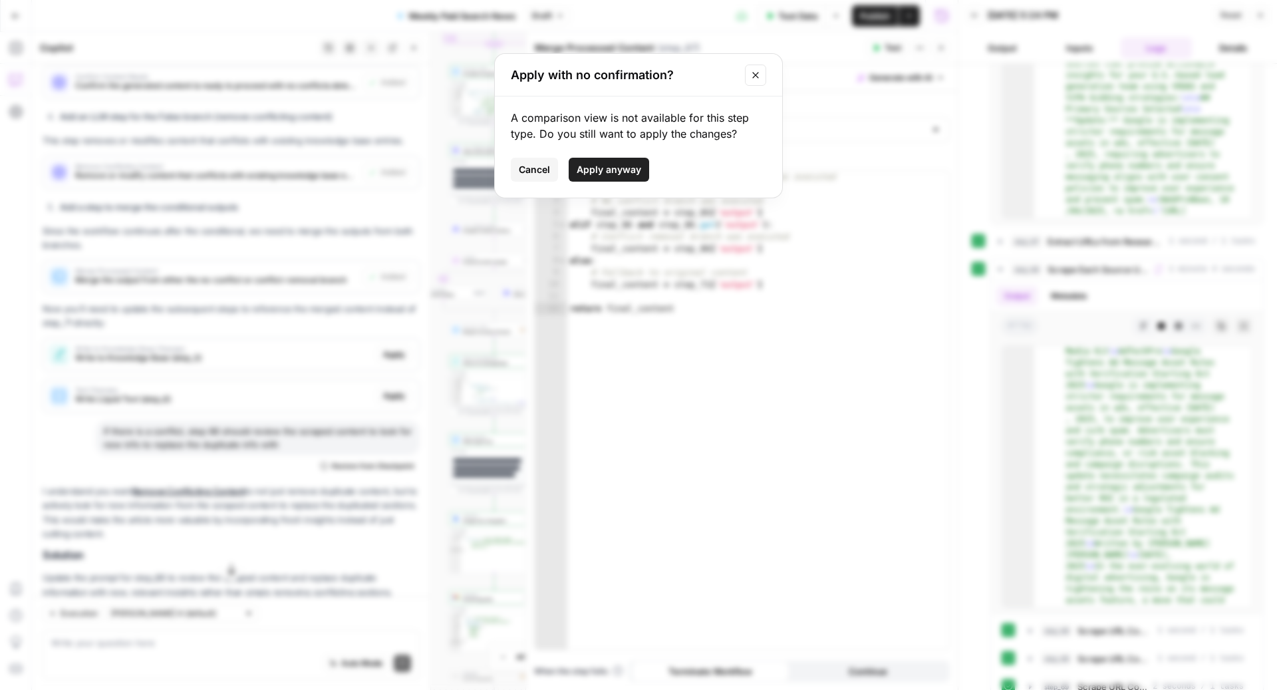
click at [531, 171] on span "Cancel" at bounding box center [534, 169] width 31 height 13
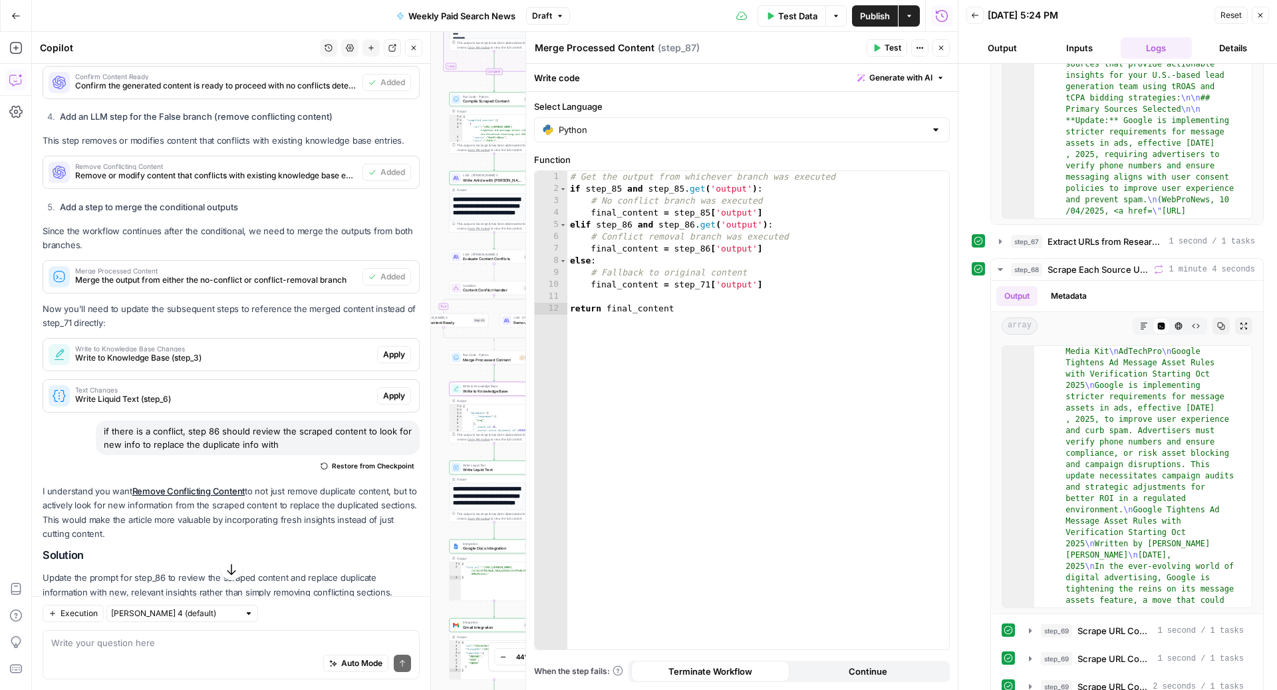
click at [254, 353] on span "Write to Knowledge Base (step_3)" at bounding box center [223, 358] width 297 height 12
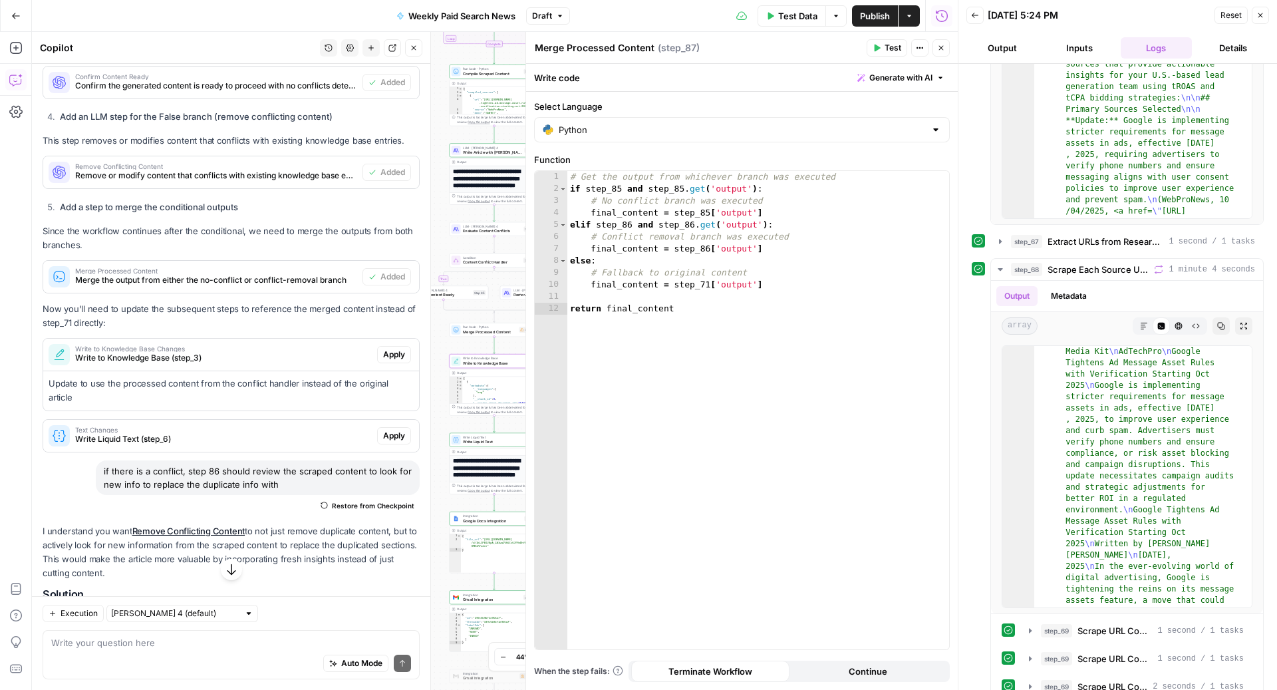
click at [383, 353] on span "Apply" at bounding box center [394, 355] width 22 height 12
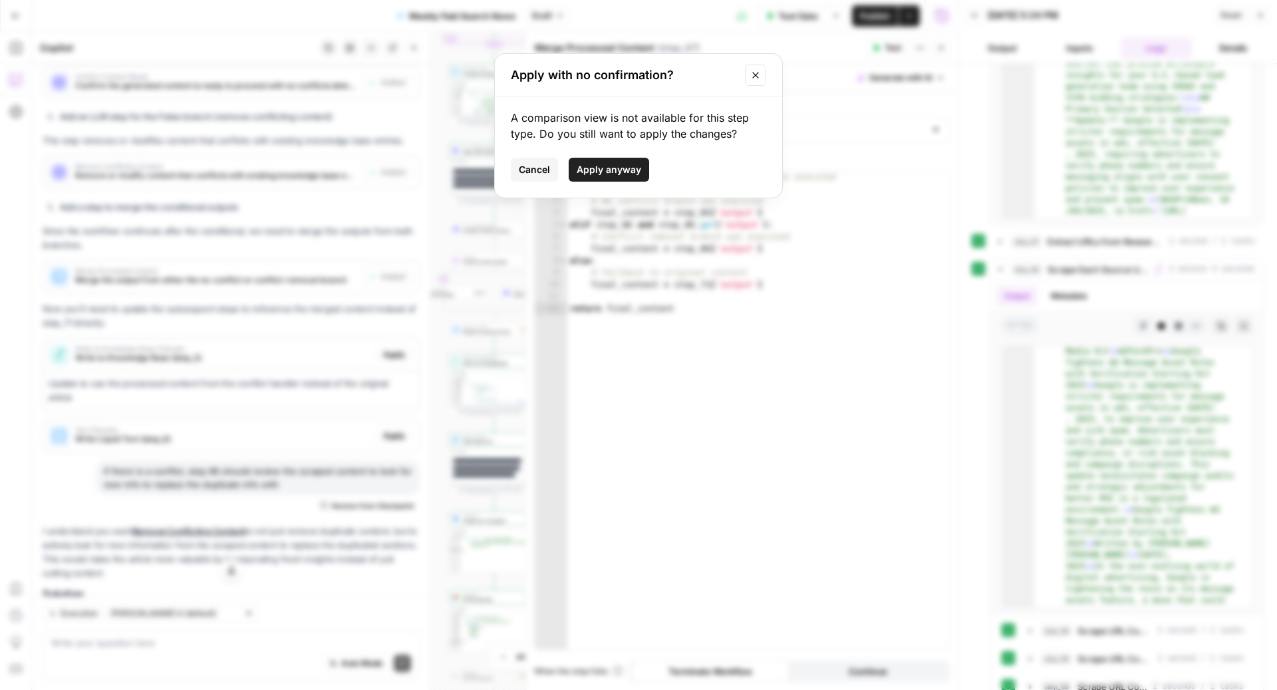
click at [582, 169] on span "Apply anyway" at bounding box center [609, 169] width 65 height 13
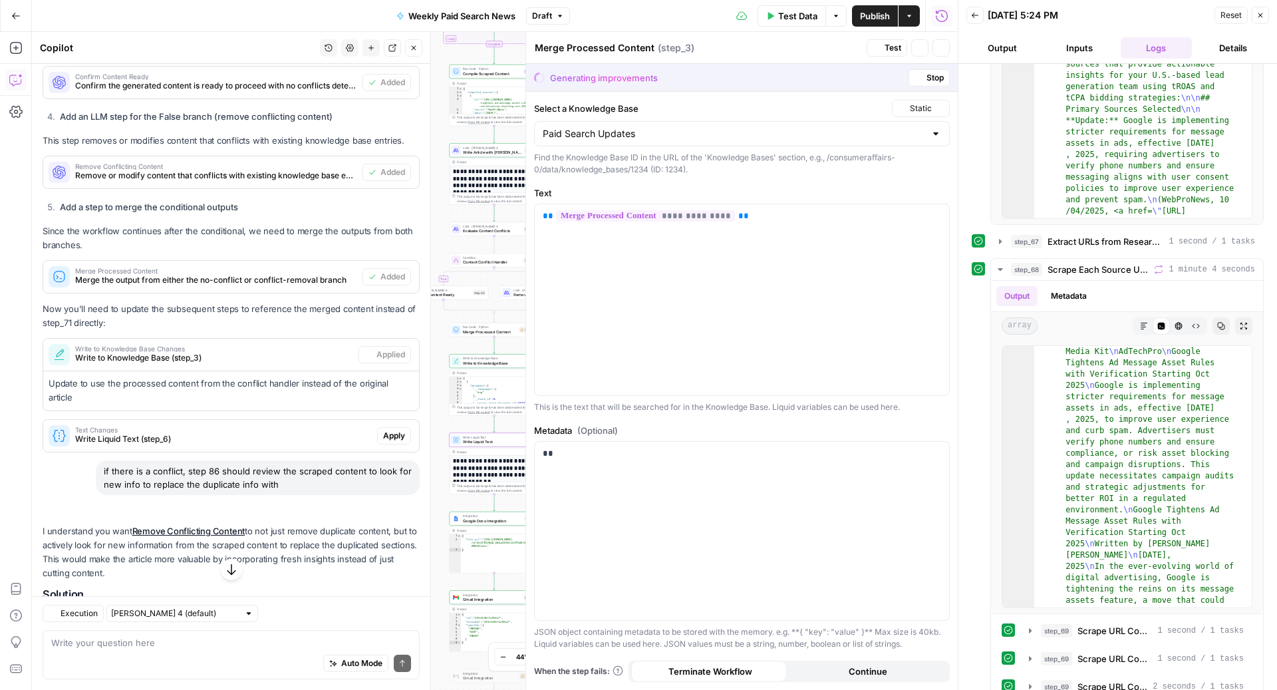
type textarea "Write to Knowledge Base"
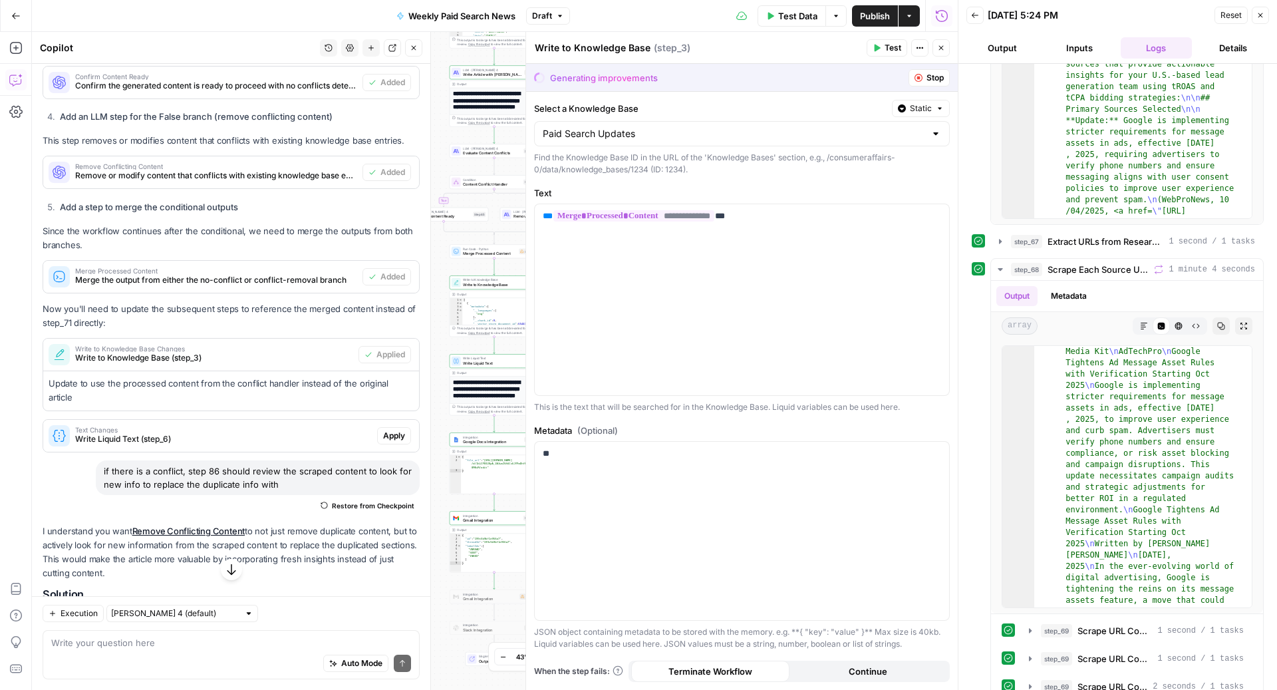
click at [358, 408] on div "I understand you want to add a conditional step after the Write Article with Cl…" at bounding box center [231, 3] width 377 height 897
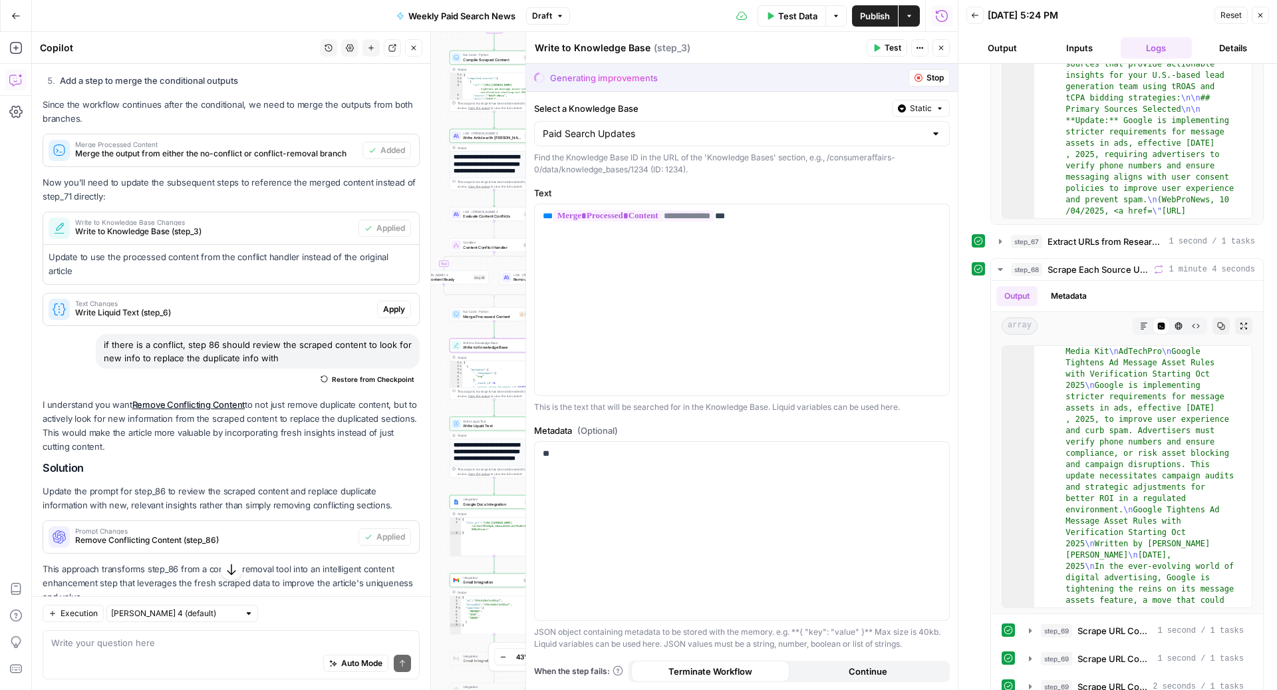
click at [222, 226] on span "Write to Knowledge Base (step_3)" at bounding box center [214, 232] width 278 height 12
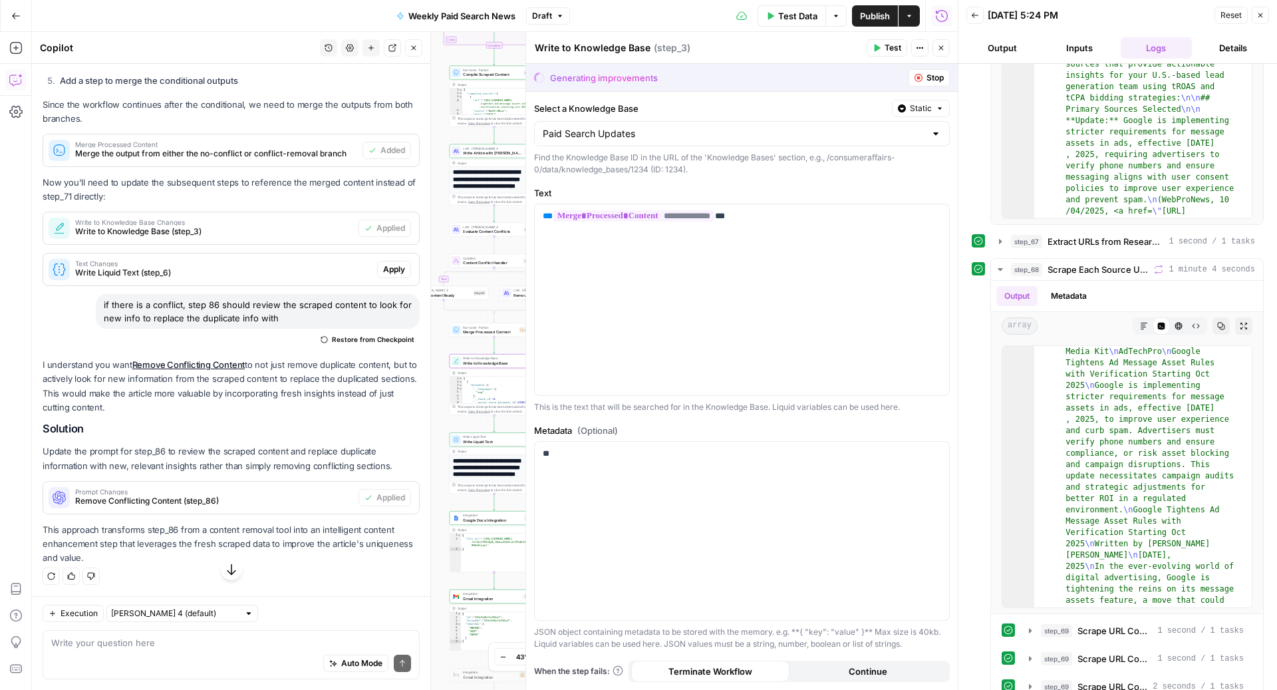
scroll to position [813, 0]
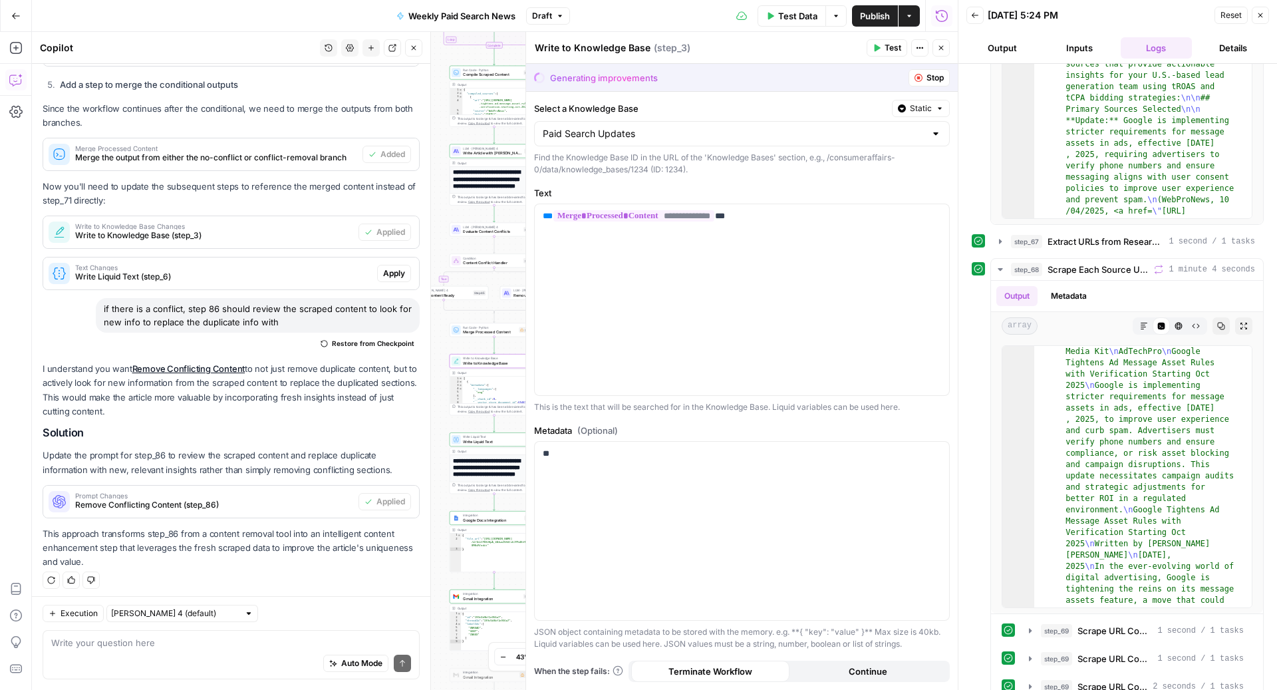
click at [222, 224] on span "Write to Knowledge Base Changes" at bounding box center [214, 226] width 278 height 7
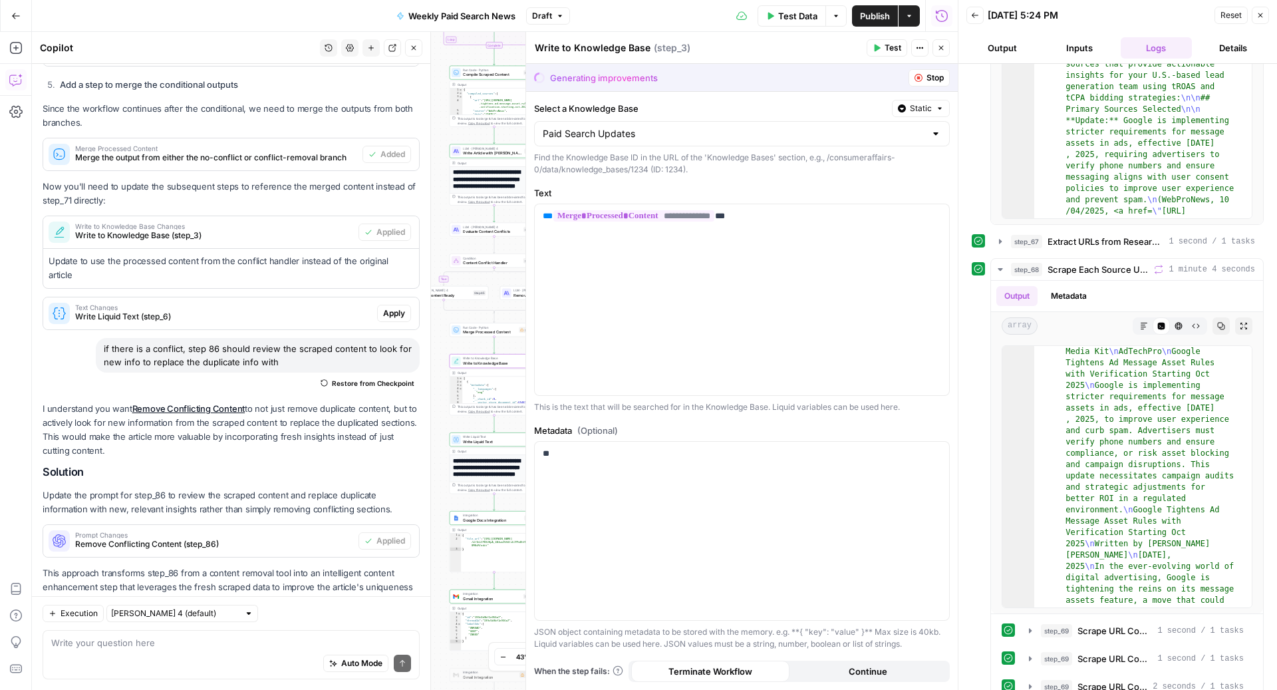
scroll to position [817, 0]
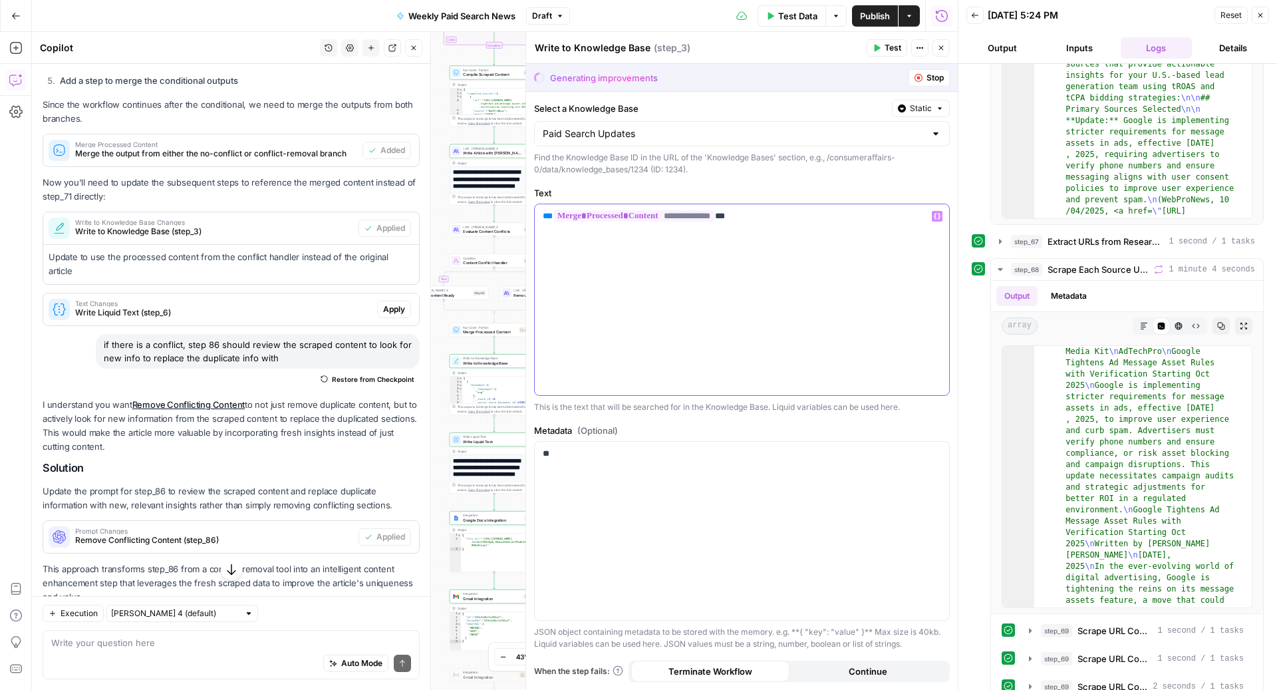
drag, startPoint x: 780, startPoint y: 226, endPoint x: 506, endPoint y: 210, distance: 274.5
click at [506, 208] on body "ConsumerAffairs New Home Browse Insights Opportunities Your Data Recent Grids P…" at bounding box center [638, 345] width 1277 height 690
click at [794, 215] on p "**********" at bounding box center [742, 216] width 399 height 13
click at [792, 216] on p "**********" at bounding box center [742, 216] width 399 height 13
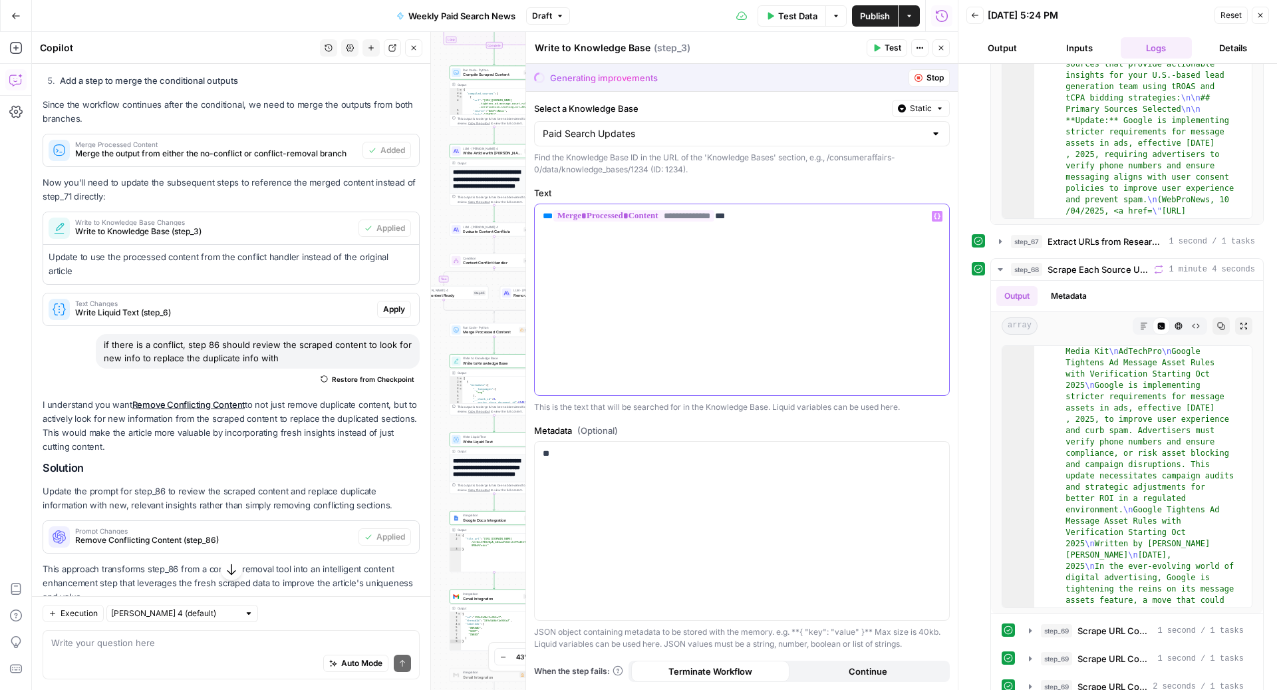
copy p "**********"
click at [929, 81] on span "Stop" at bounding box center [935, 78] width 17 height 12
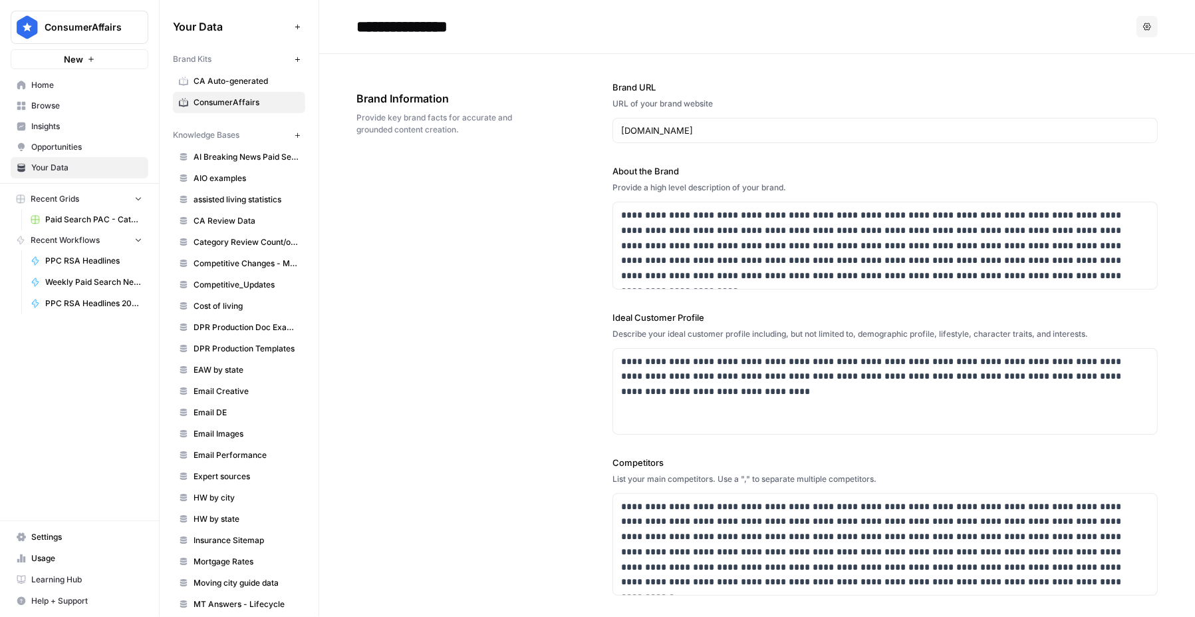
scroll to position [758, 0]
